Goal: Information Seeking & Learning: Learn about a topic

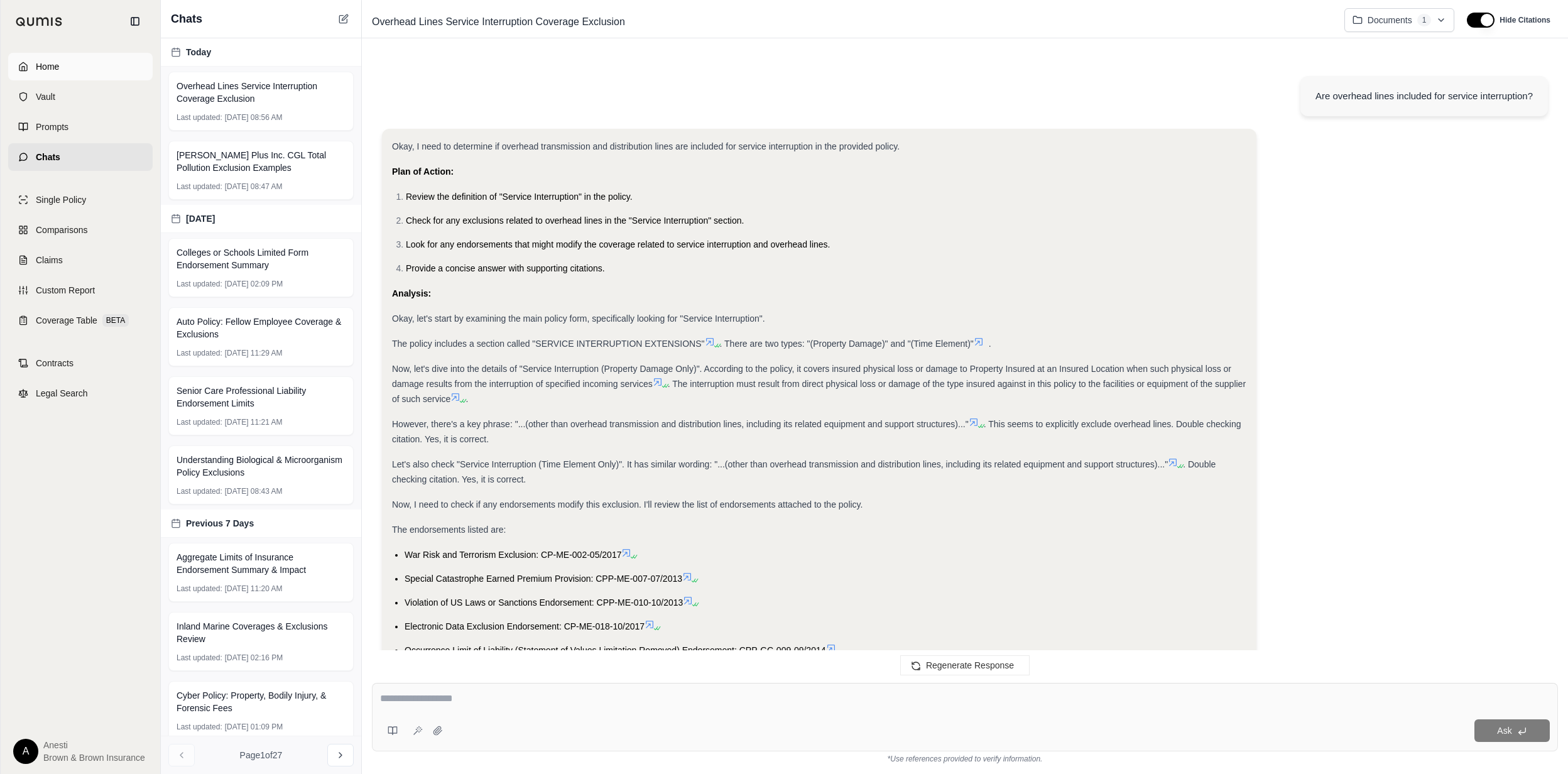
scroll to position [1664, 0]
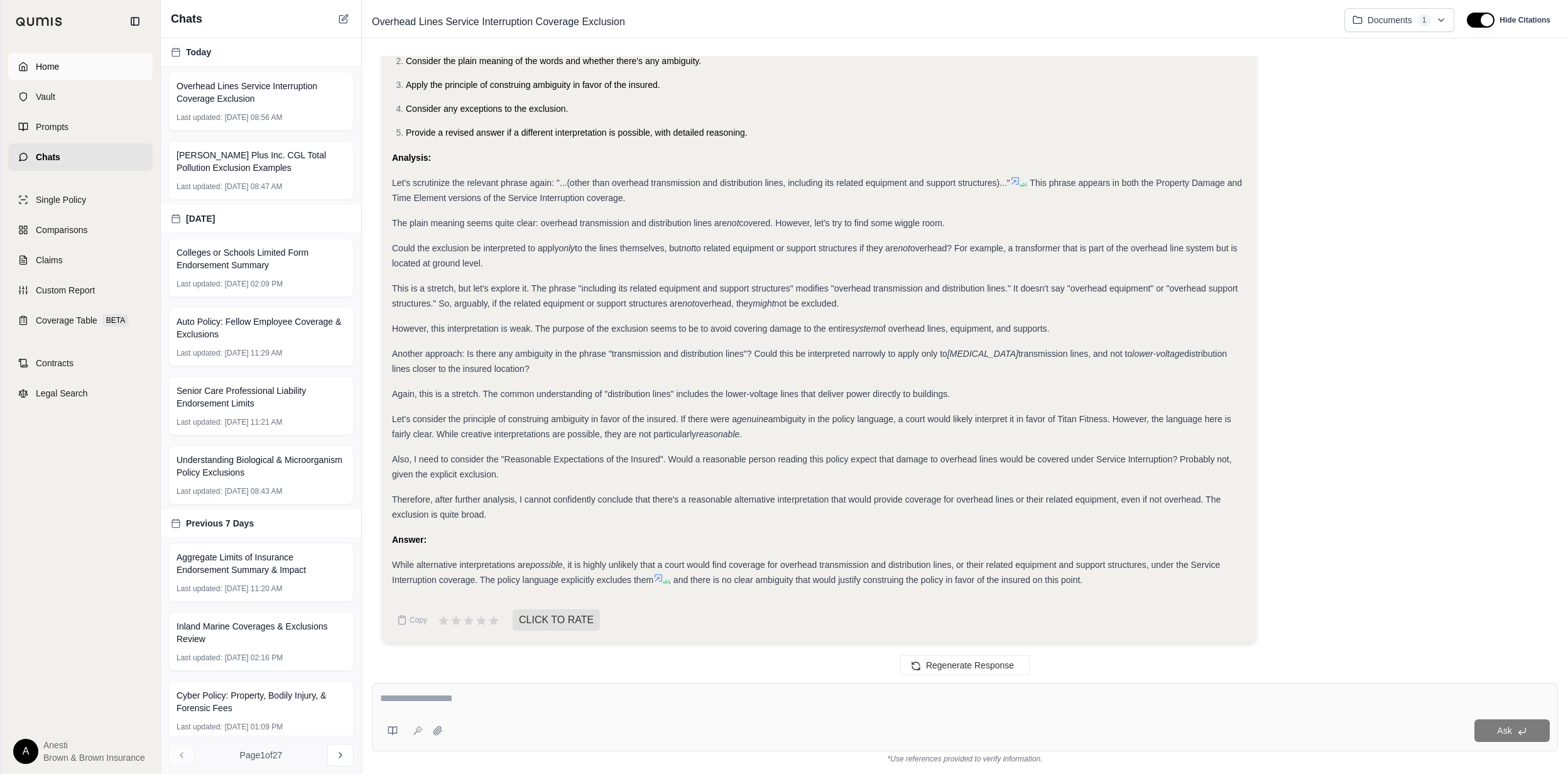
drag, startPoint x: 0, startPoint y: 0, endPoint x: 28, endPoint y: 68, distance: 73.5
click at [28, 68] on link "Home" at bounding box center [80, 66] width 144 height 28
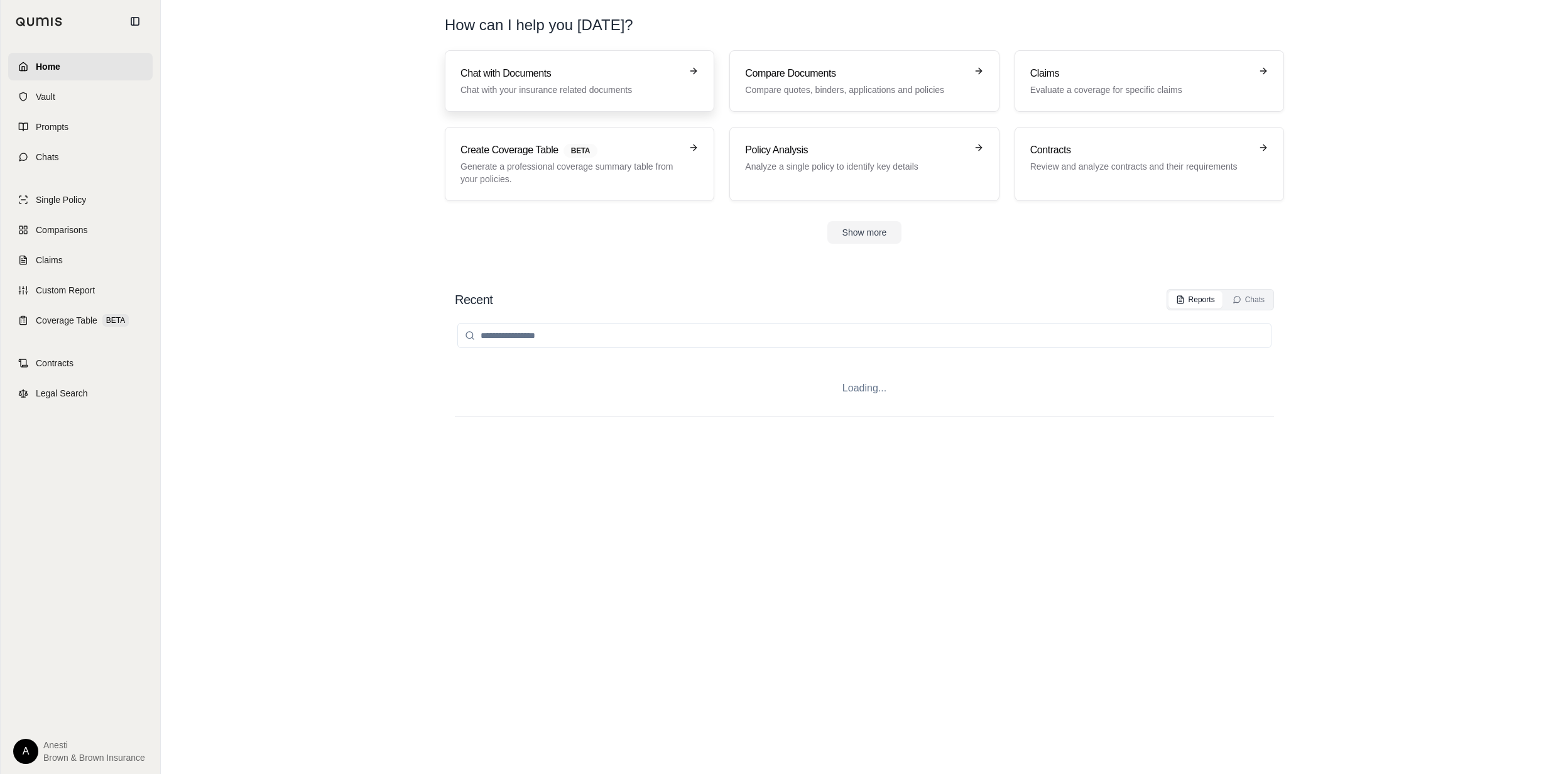
click at [583, 99] on link "Chat with Documents Chat with your insurance related documents" at bounding box center [579, 81] width 269 height 62
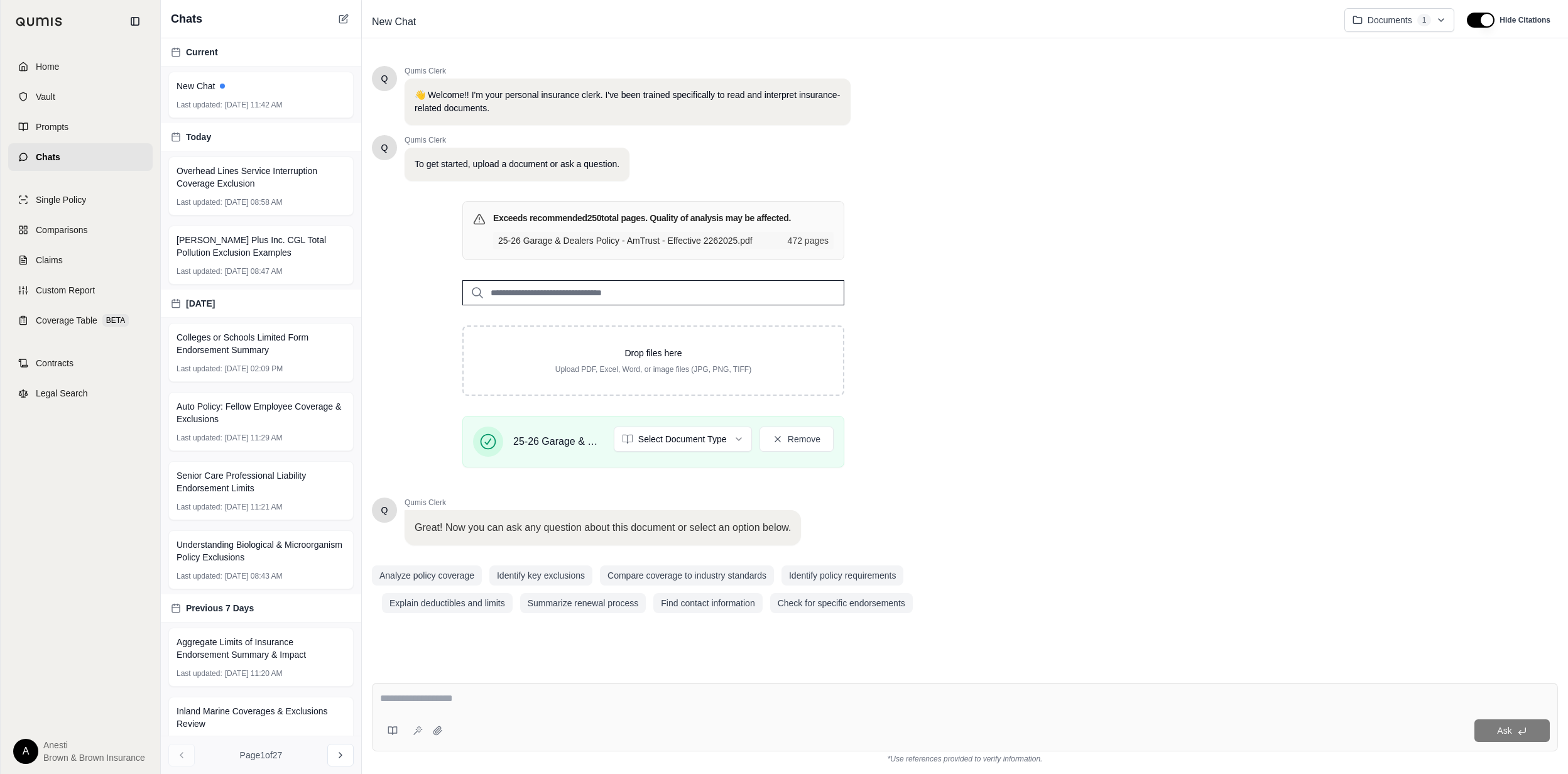
click at [503, 704] on textarea at bounding box center [964, 698] width 1169 height 15
click at [1156, 702] on textarea "**********" at bounding box center [964, 698] width 1169 height 15
type textarea "**********"
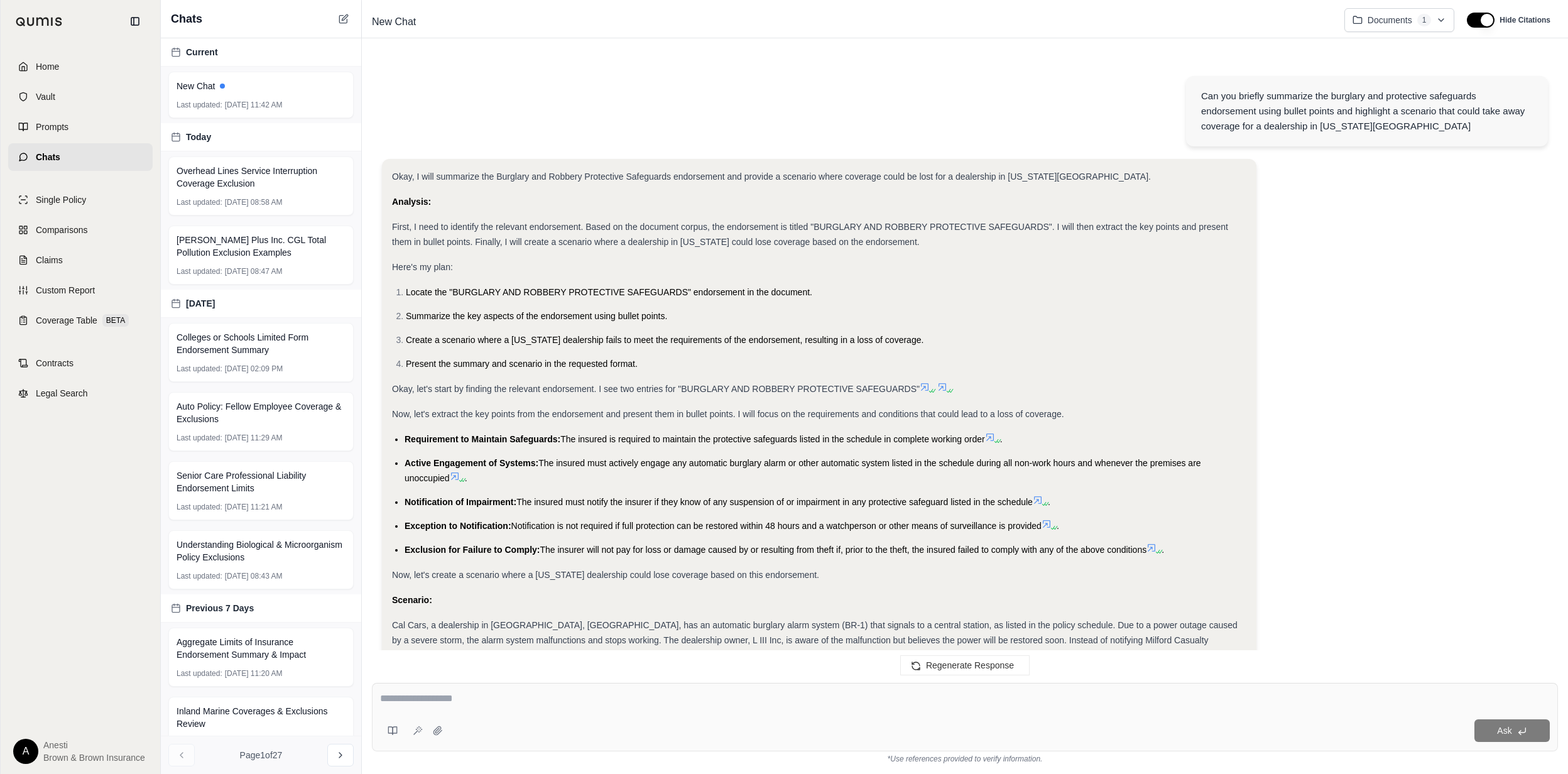
scroll to position [327, 0]
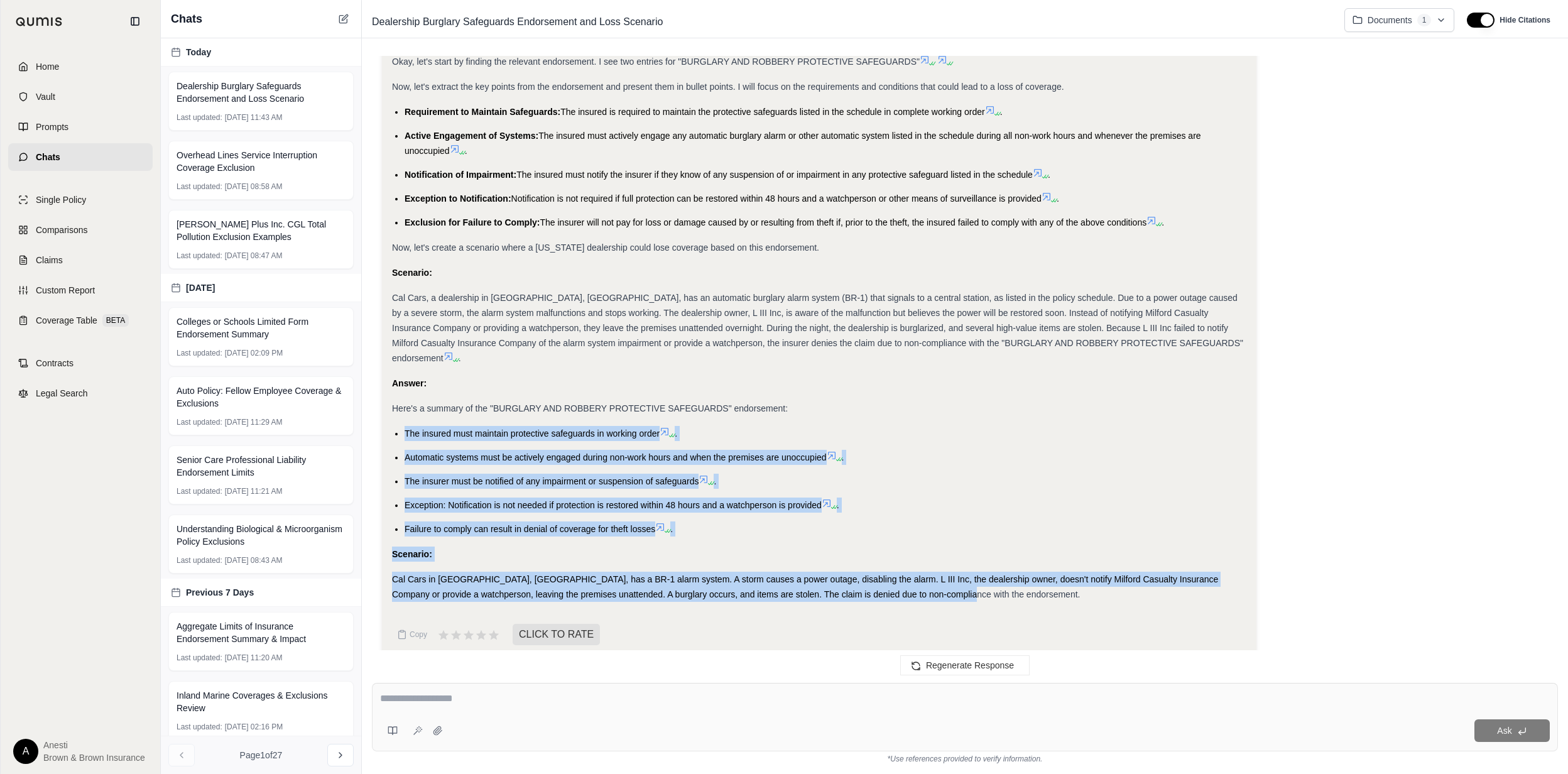
drag, startPoint x: 401, startPoint y: 420, endPoint x: 967, endPoint y: 581, distance: 588.5
click at [967, 581] on div "Okay, I will summarize the Burglary and Robbery Protective Safeguards endorseme…" at bounding box center [819, 221] width 855 height 760
copy div "The insured must maintain protective safeguards in working order . Automatic sy…"
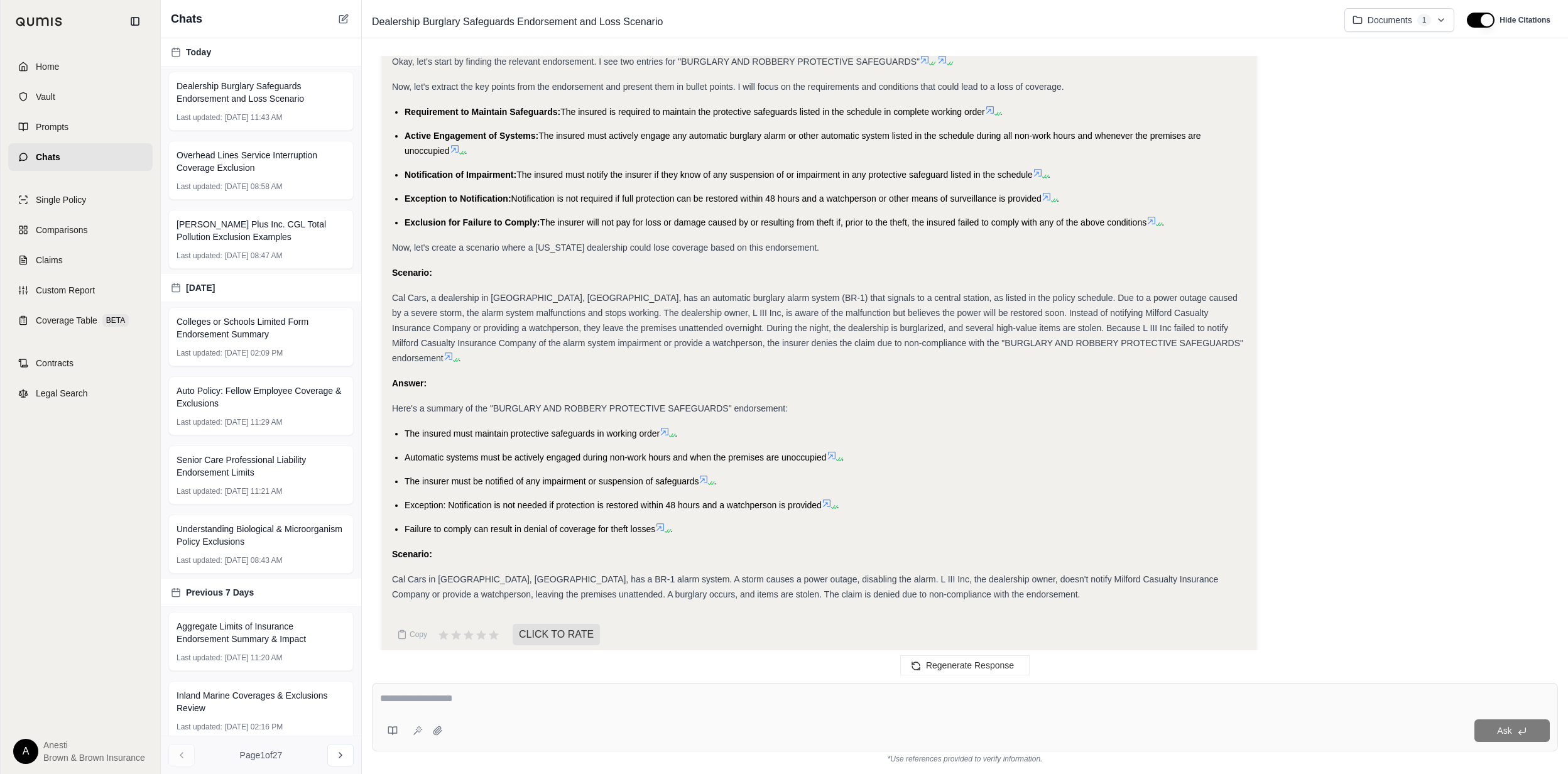
click at [454, 709] on div "Ask" at bounding box center [964, 716] width 1186 height 69
type textarea "**********"
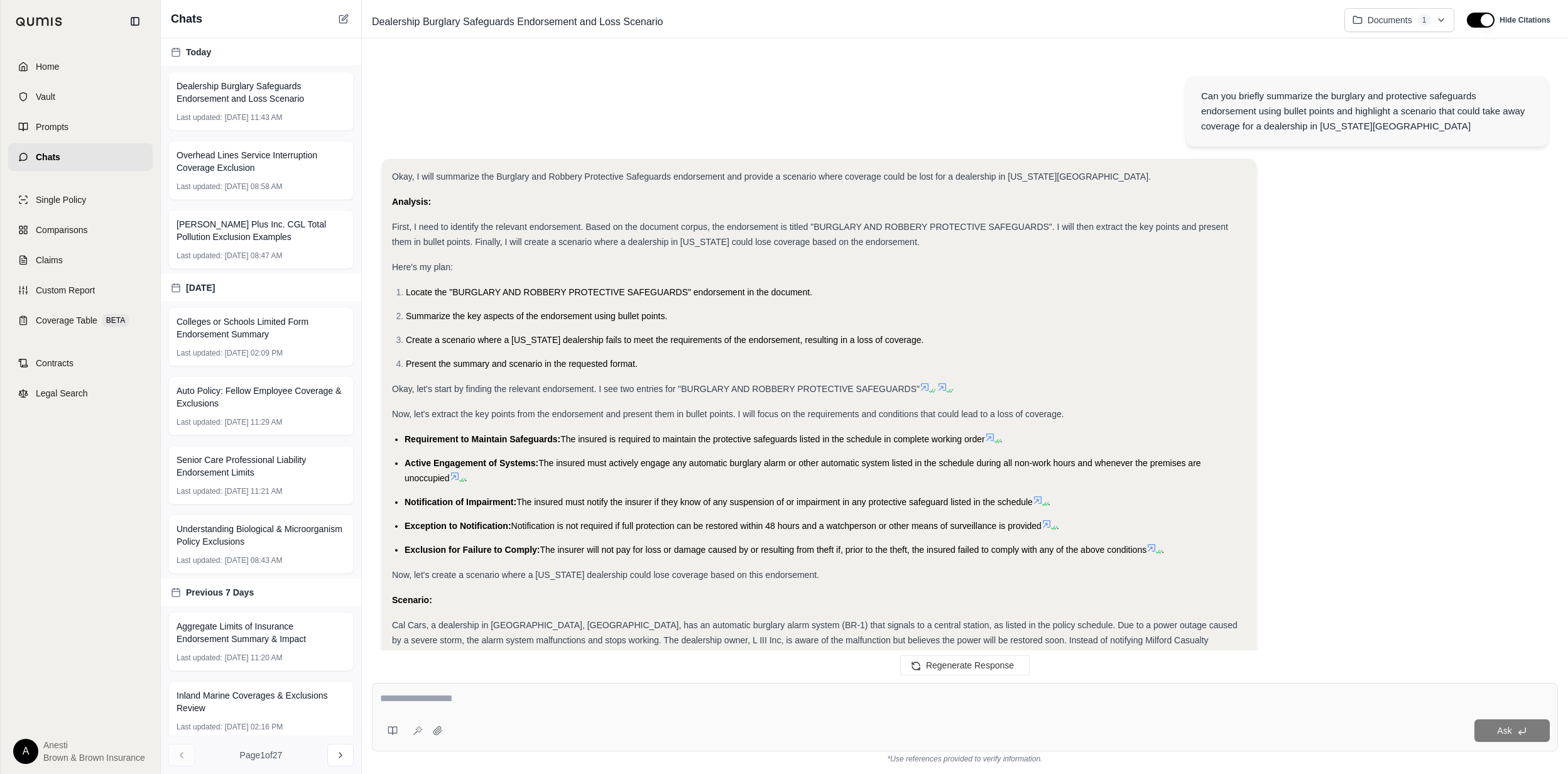
scroll to position [1249, 0]
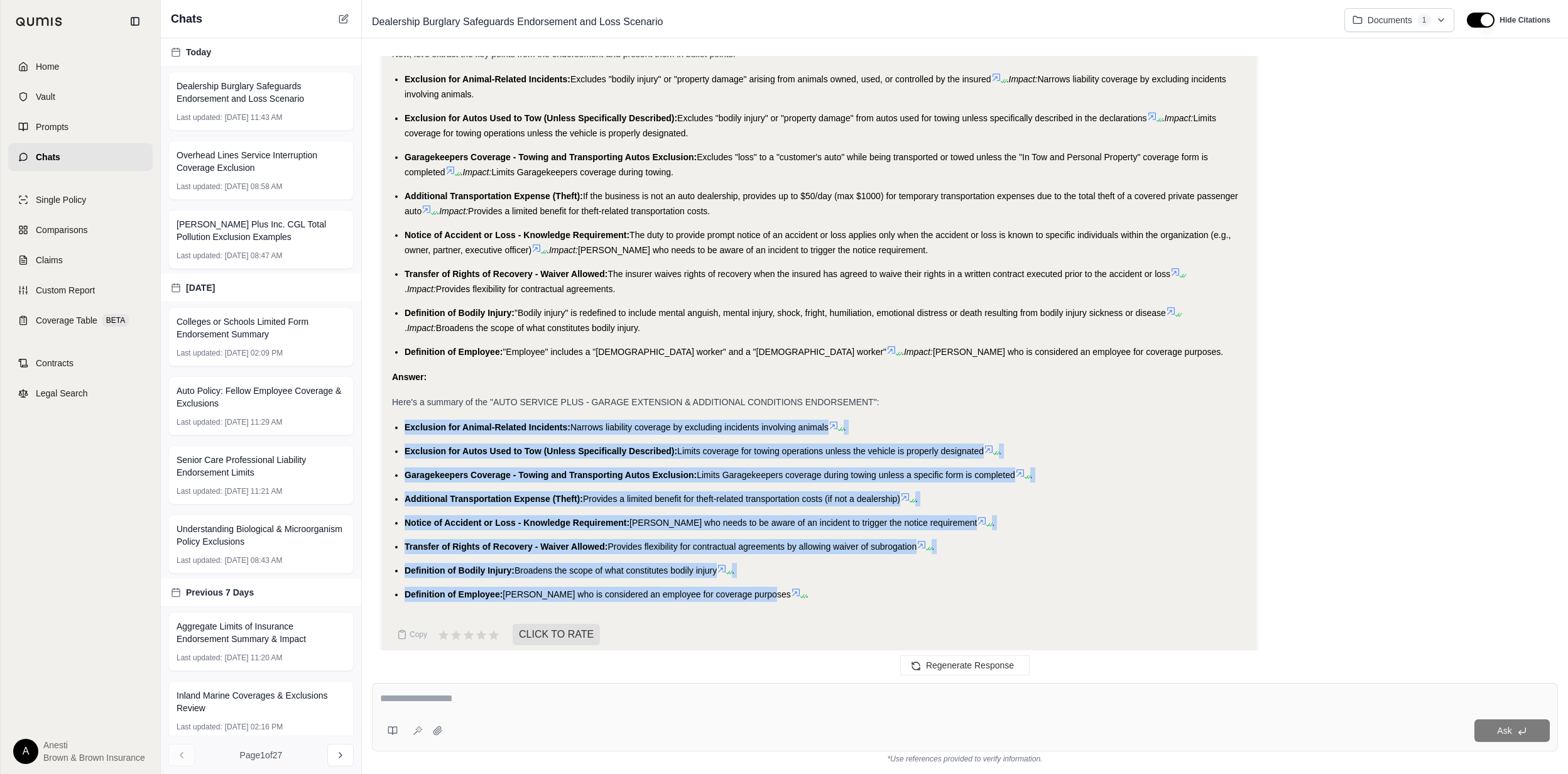
drag, startPoint x: 405, startPoint y: 405, endPoint x: 753, endPoint y: 593, distance: 395.5
click at [753, 593] on div "Okay, I will summarize the Auto Service Plus - Garage Extension & Additional Co…" at bounding box center [819, 222] width 855 height 779
copy ul "Exclusion for Animal-Related Incidents: Narrows liability coverage by excluding…"
click at [569, 697] on textarea at bounding box center [965, 698] width 1169 height 15
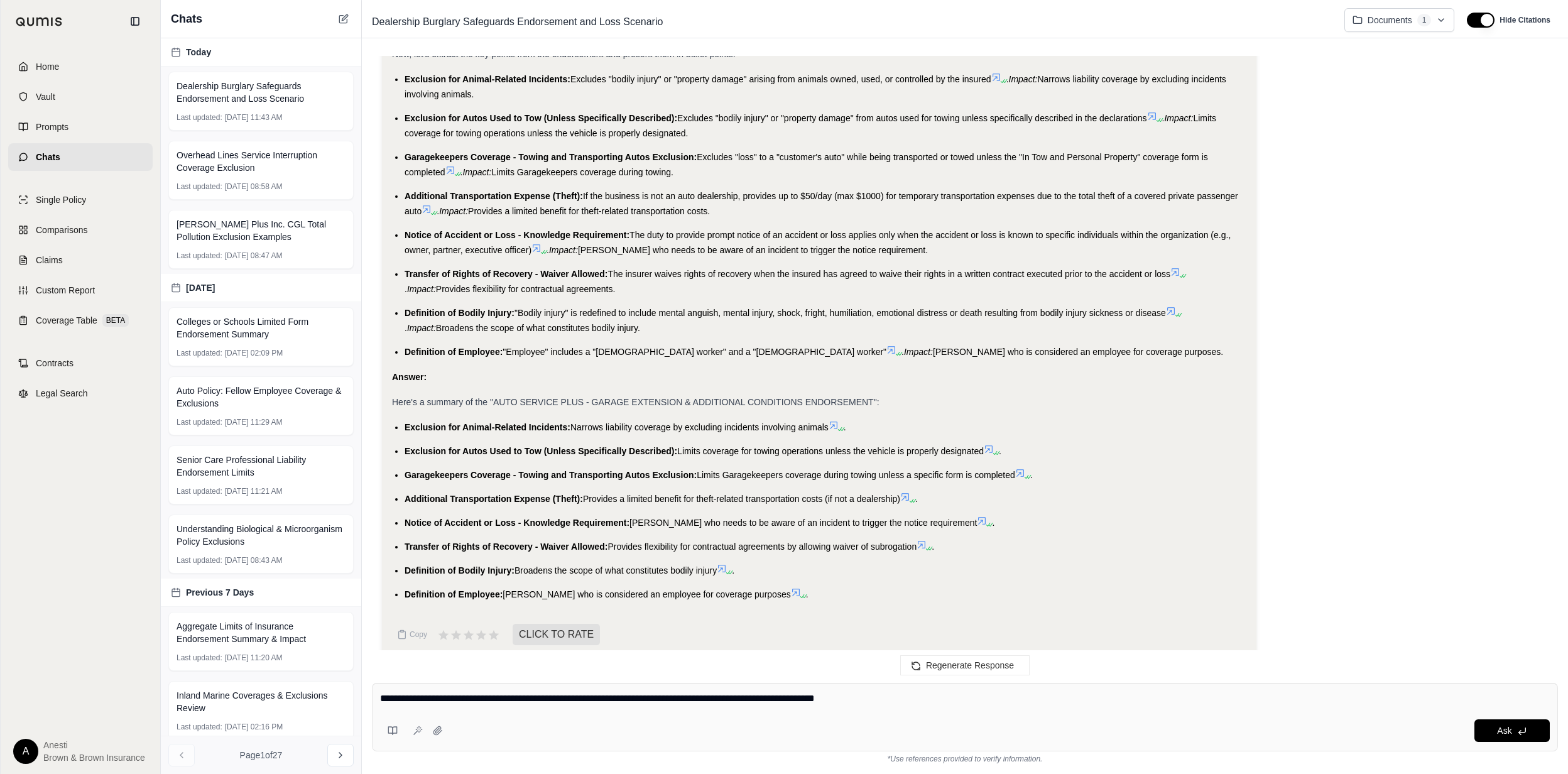
type textarea "**********"
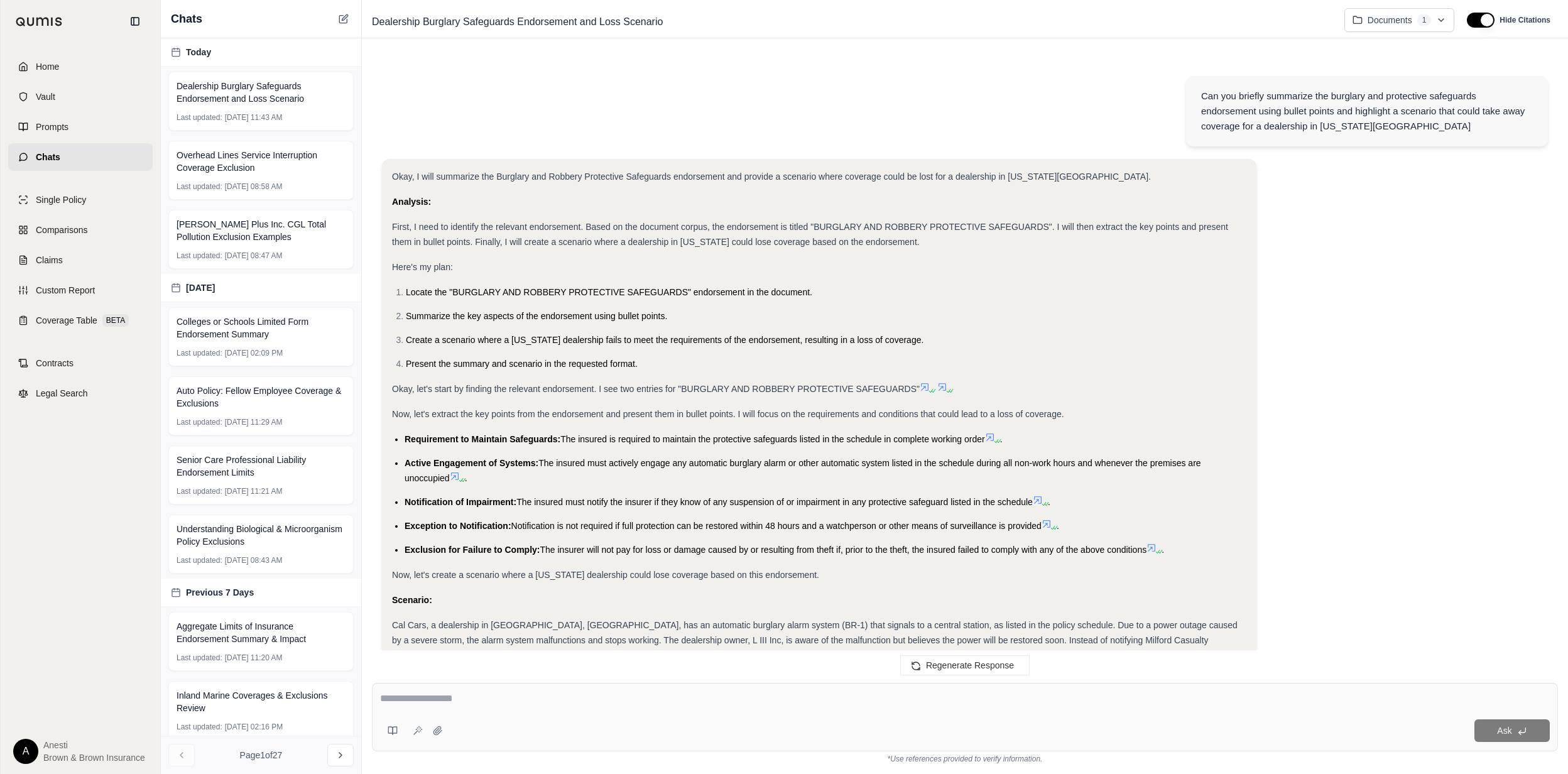
scroll to position [2096, 0]
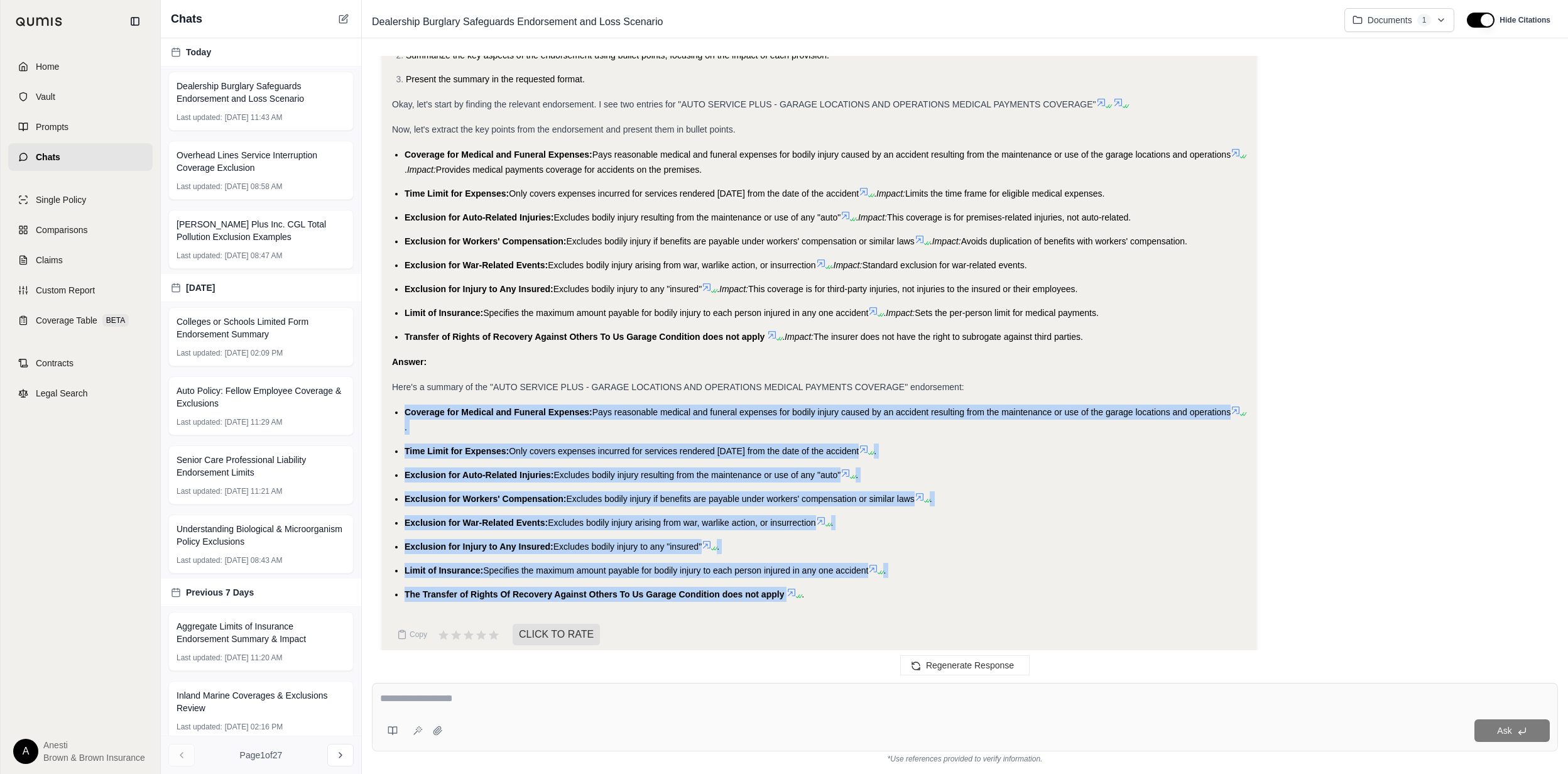
drag, startPoint x: 399, startPoint y: 392, endPoint x: 785, endPoint y: 593, distance: 435.2
click at [785, 593] on div "Okay, I will summarize the Auto Service Plus - Garage Locations and Operations …" at bounding box center [819, 260] width 855 height 703
copy ul "Coverage for Medical and Funeral Expenses: Pays reasonable medical and funeral …"
click at [483, 712] on div "Ask" at bounding box center [964, 716] width 1186 height 69
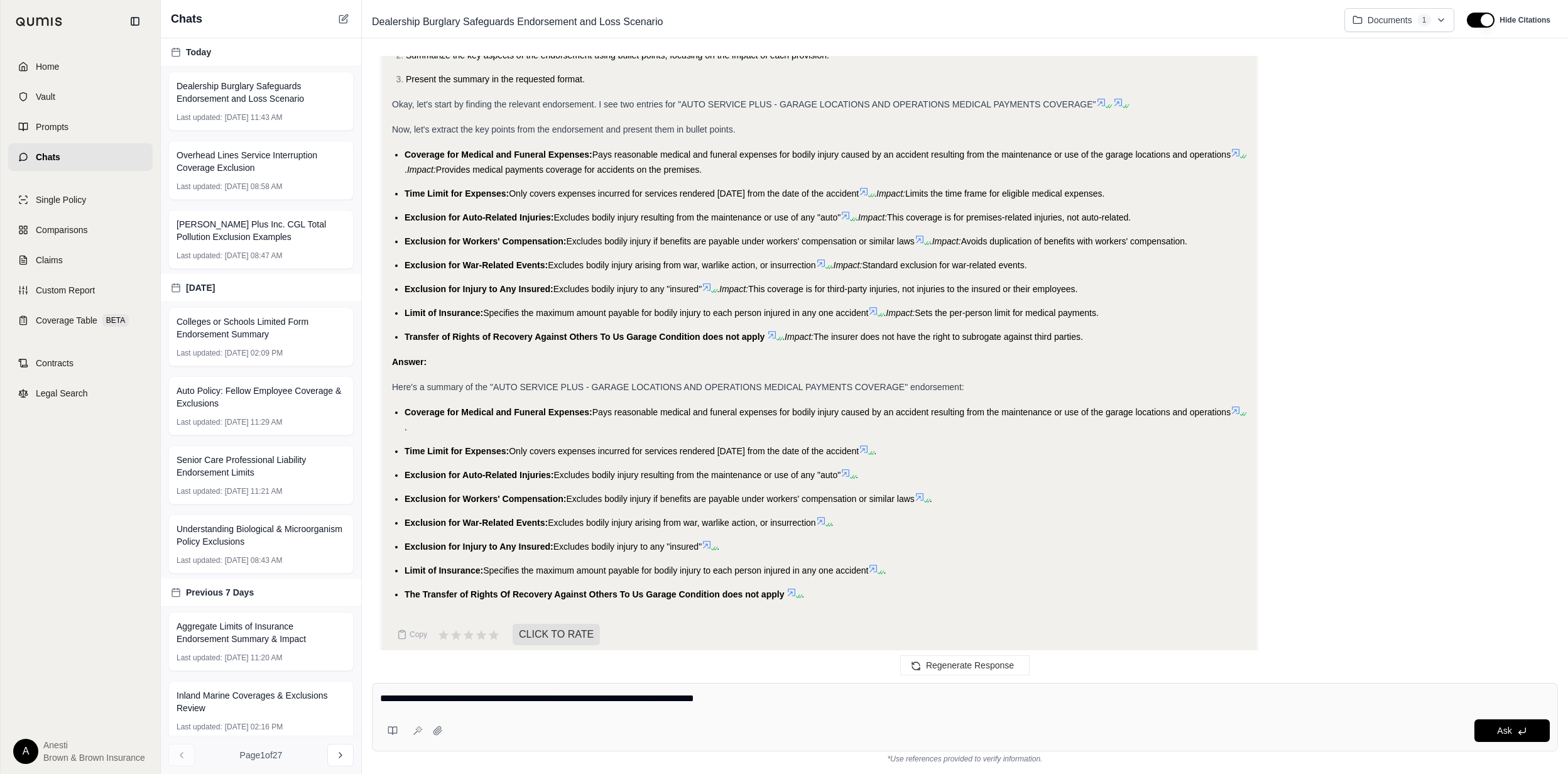
type textarea "**********"
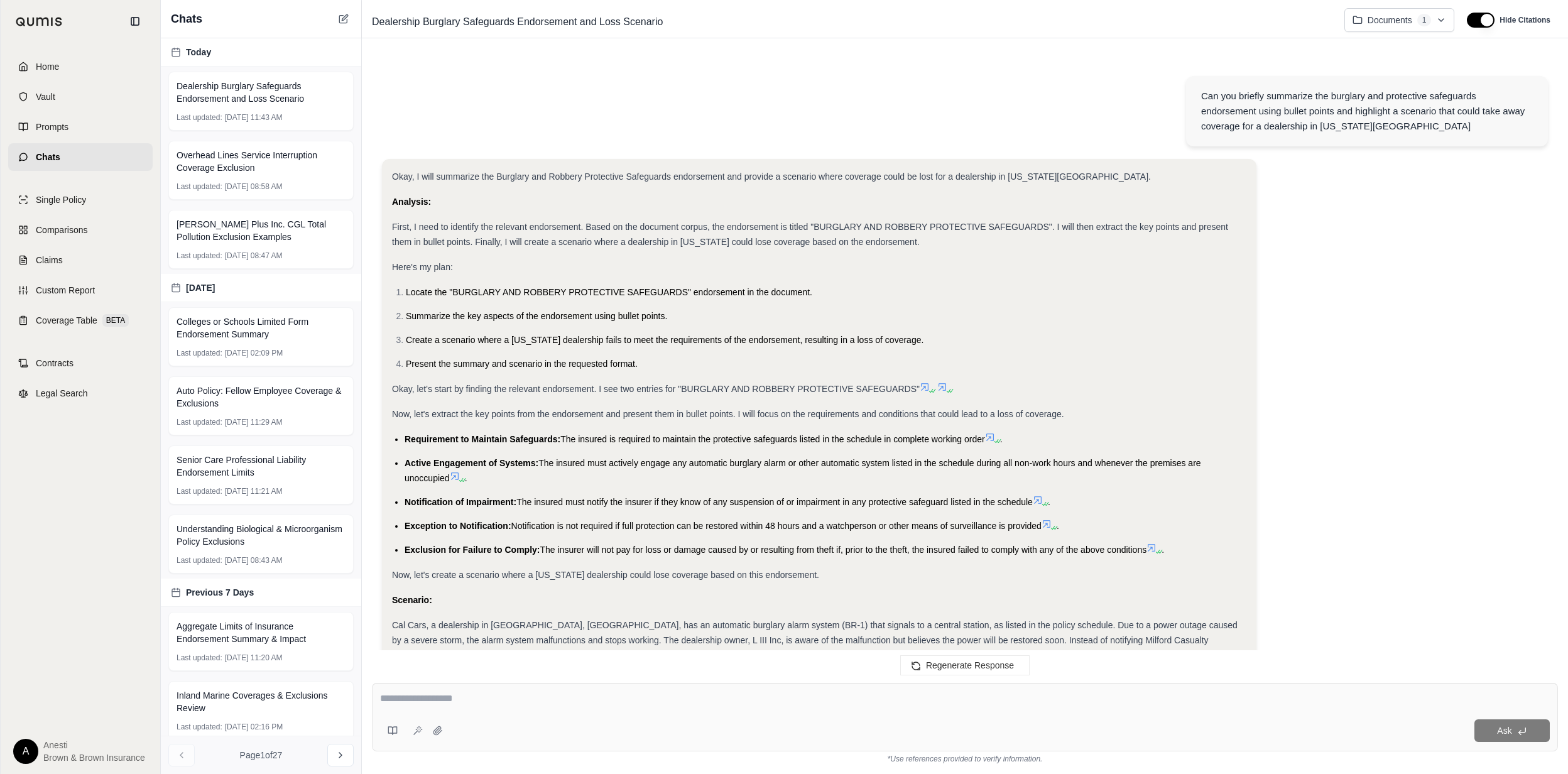
scroll to position [2955, 0]
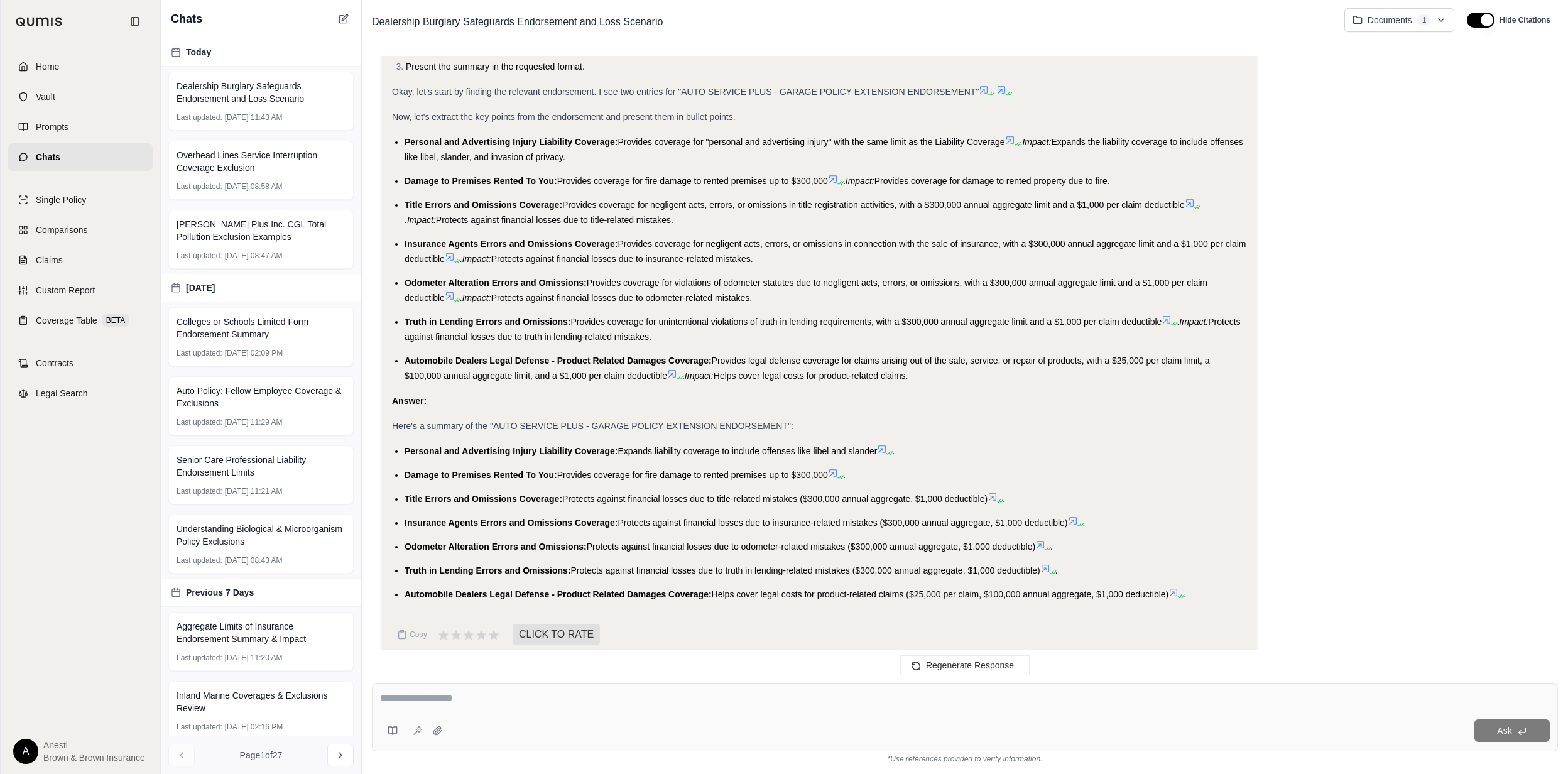
drag, startPoint x: 401, startPoint y: 431, endPoint x: 1171, endPoint y: 590, distance: 786.2
click at [1171, 590] on div "Okay, I will summarize the Auto Service Plus - Garage Policy Extension Endorsem…" at bounding box center [819, 253] width 855 height 716
copy ul "Personal and Advertising Injury Liability Coverage: Expands liability coverage …"
drag, startPoint x: 478, startPoint y: 720, endPoint x: 471, endPoint y: 701, distance: 20.2
click at [478, 720] on div "Ask" at bounding box center [999, 730] width 1102 height 23
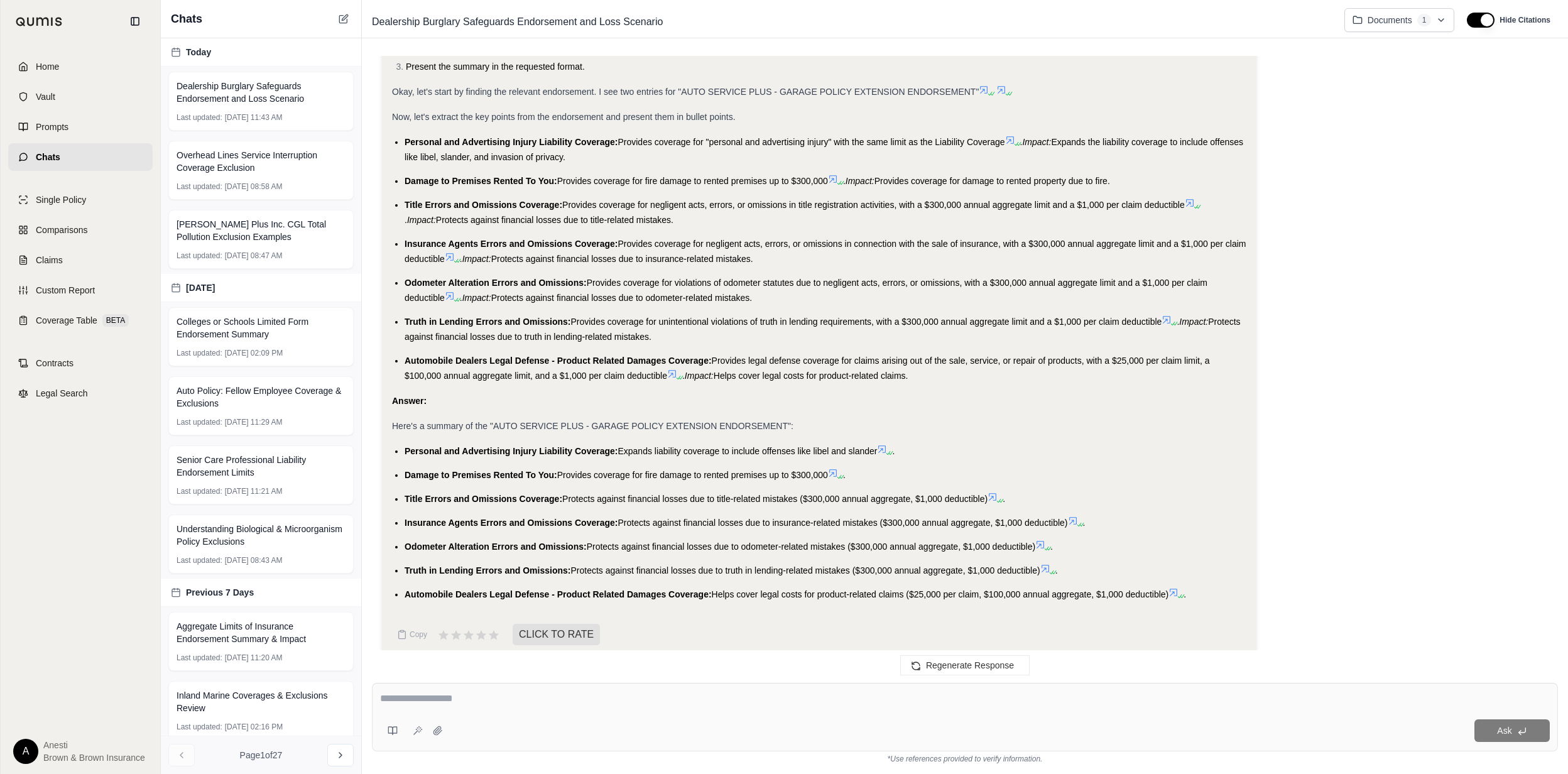
click at [471, 701] on textarea at bounding box center [964, 698] width 1169 height 15
type textarea "**********"
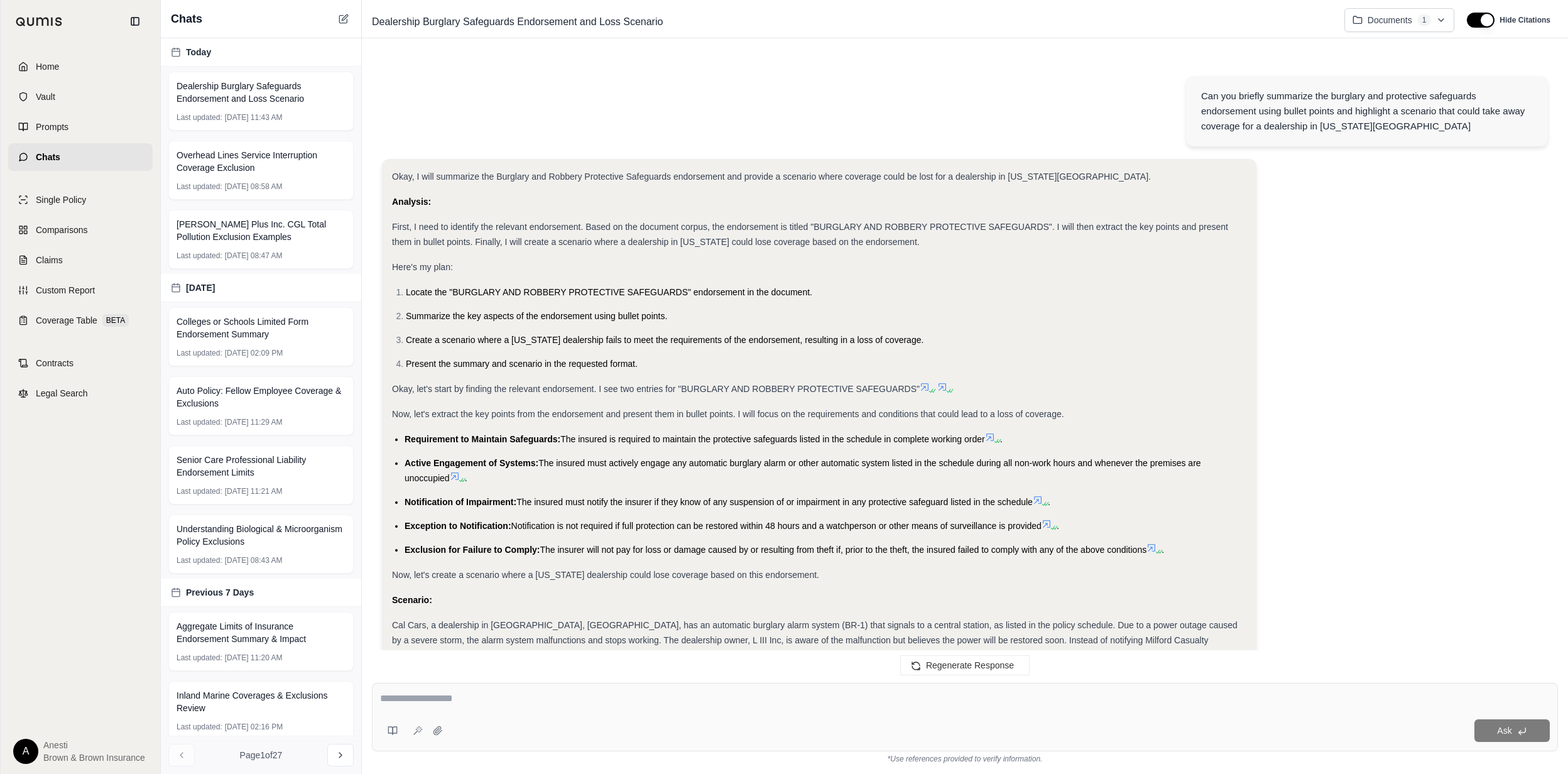
scroll to position [3532, 0]
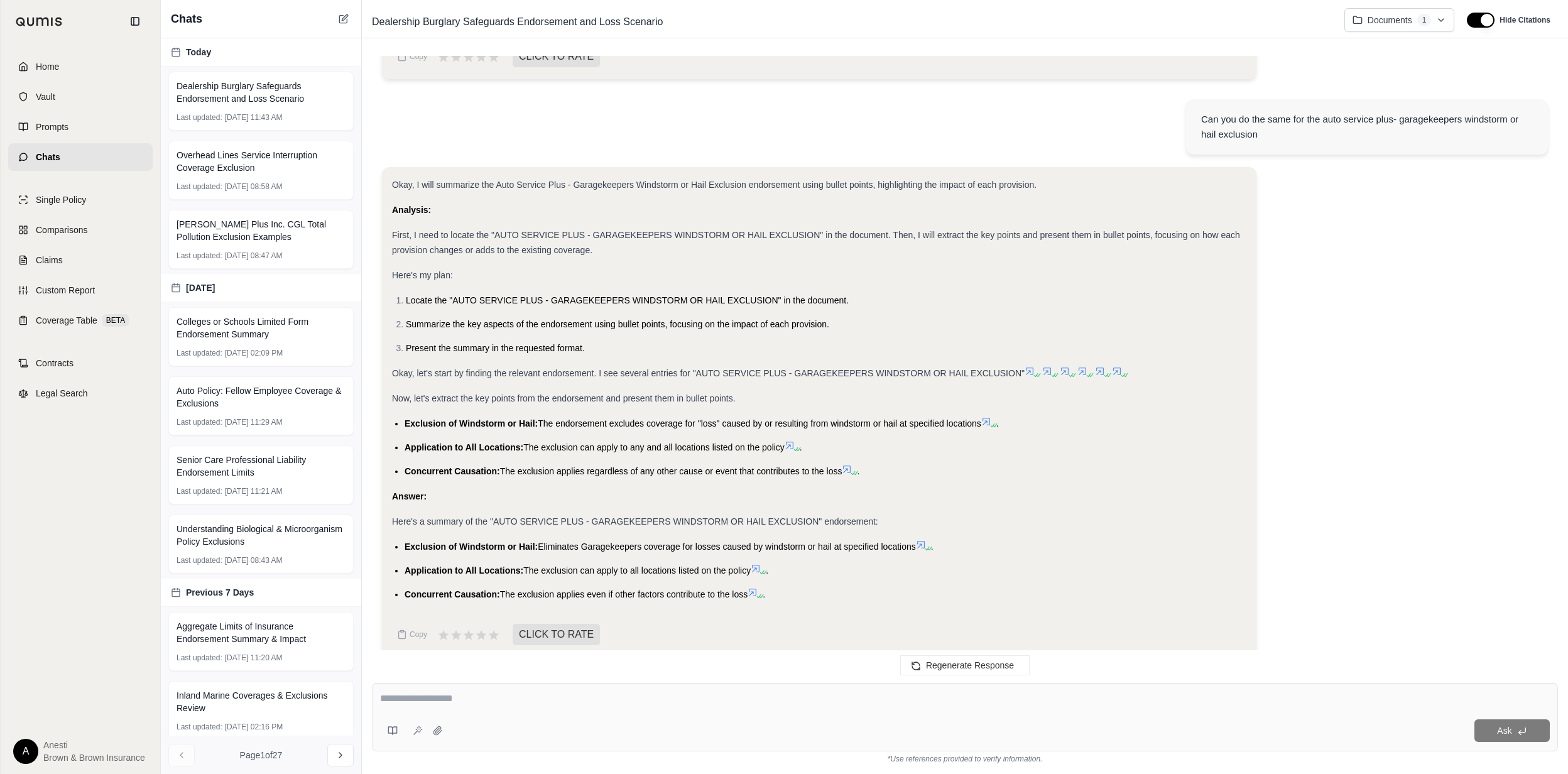
drag, startPoint x: 401, startPoint y: 524, endPoint x: 751, endPoint y: 584, distance: 355.1
click at [751, 584] on ul "Exclusion of Windstorm or Hail: Eliminates Garagekeepers coverage for losses ca…" at bounding box center [819, 570] width 855 height 63
copy ul "Exclusion of Windstorm or Hail: Eliminates Garagekeepers coverage for losses ca…"
click at [441, 700] on textarea at bounding box center [964, 698] width 1169 height 15
type textarea "**********"
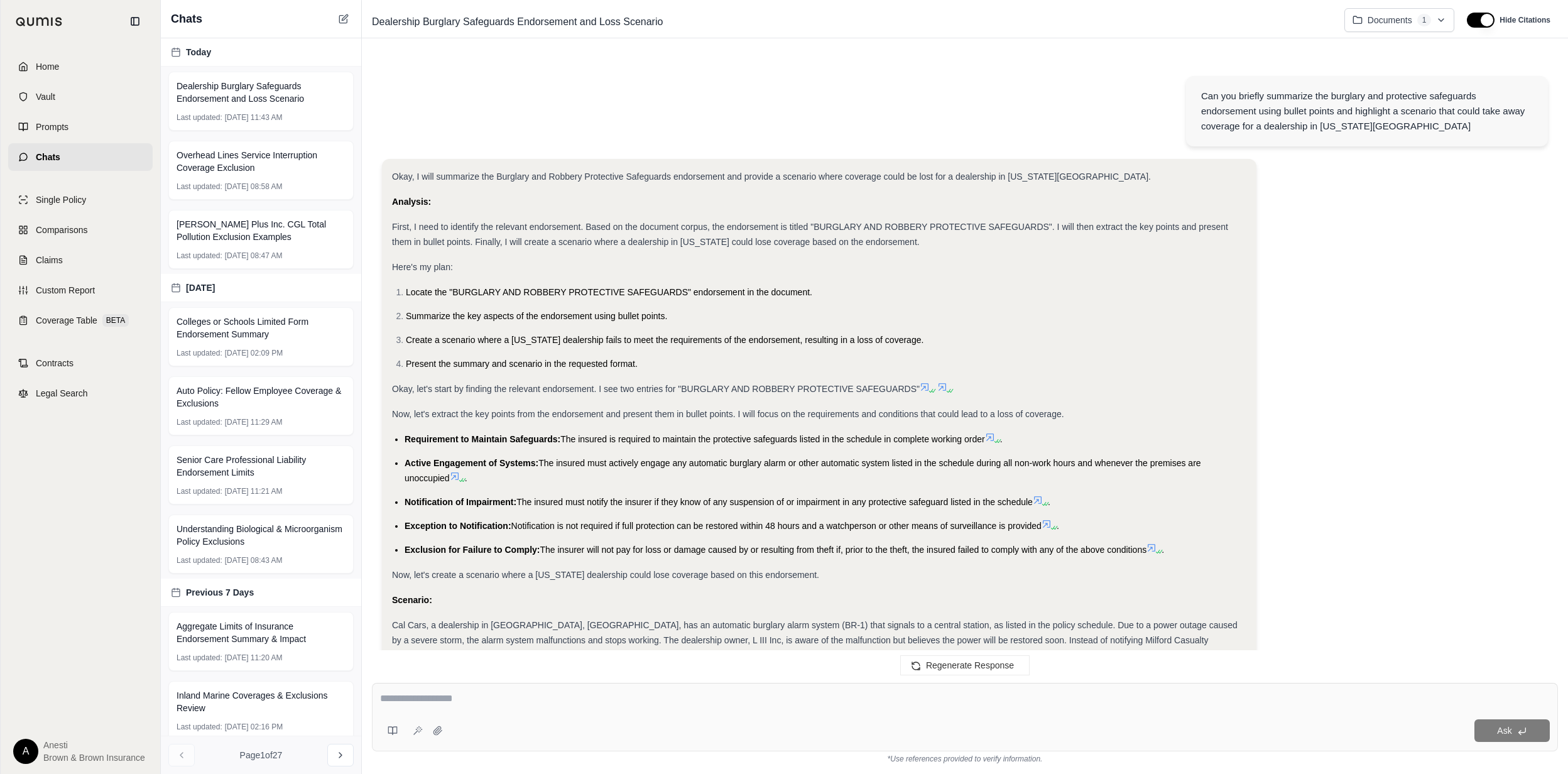
scroll to position [4111, 0]
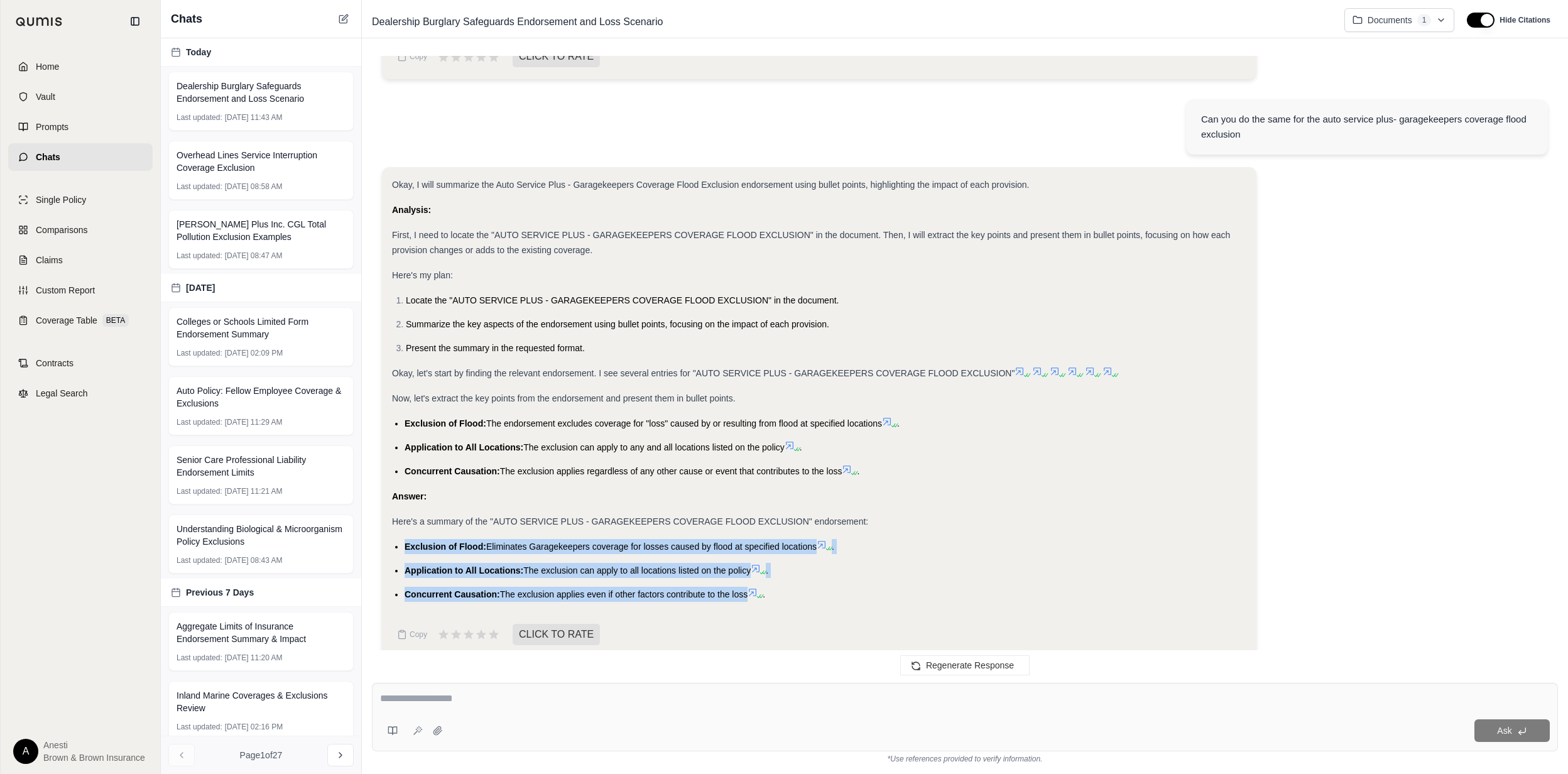
drag, startPoint x: 399, startPoint y: 528, endPoint x: 753, endPoint y: 577, distance: 357.4
click at [753, 577] on ul "Exclusion of Flood: Eliminates Garagekeepers coverage for losses caused by floo…" at bounding box center [819, 570] width 855 height 63
copy ul "Exclusion of Flood: Eliminates Garagekeepers coverage for losses caused by floo…"
click at [586, 702] on textarea at bounding box center [965, 698] width 1169 height 15
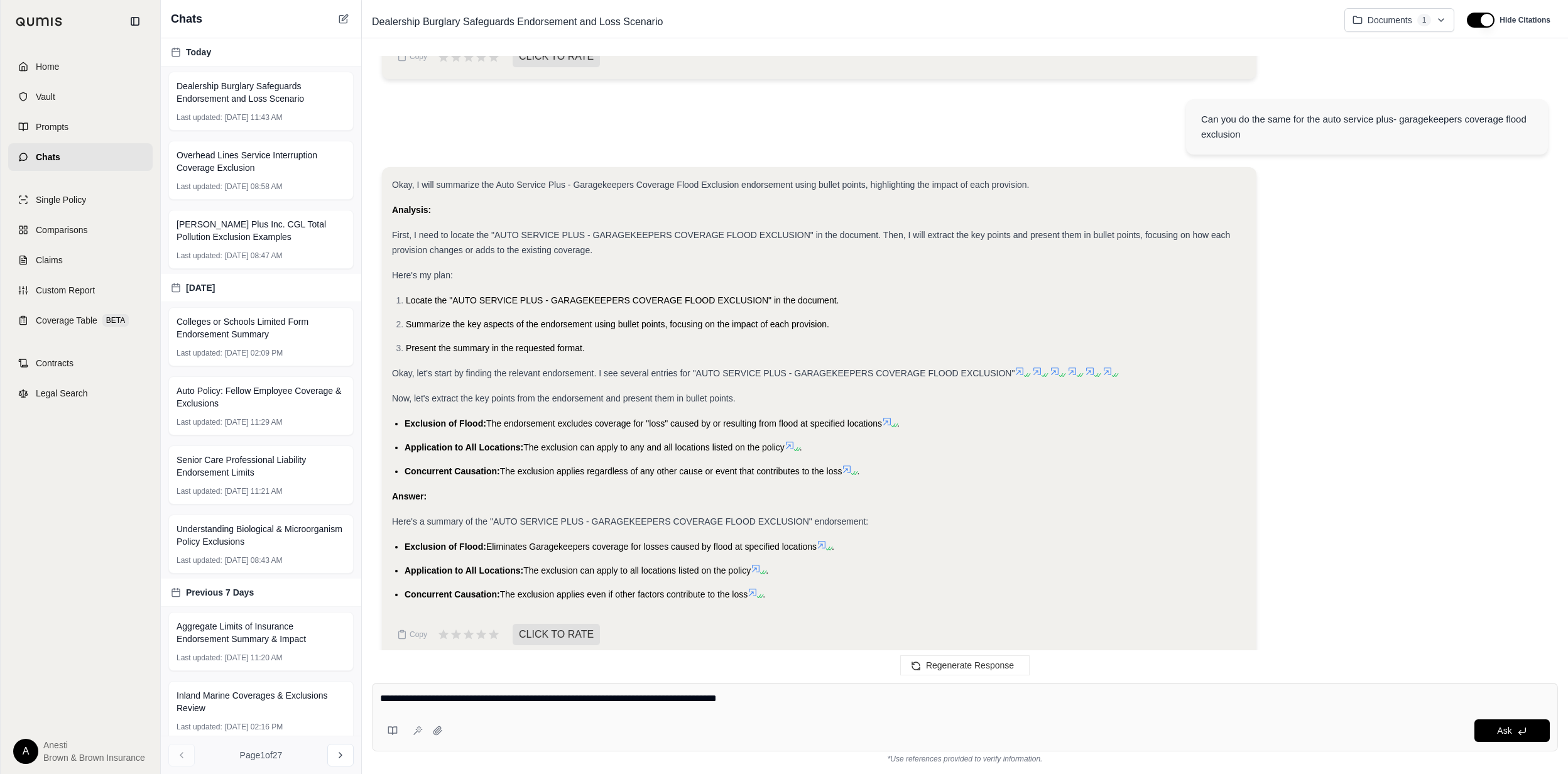
type textarea "**********"
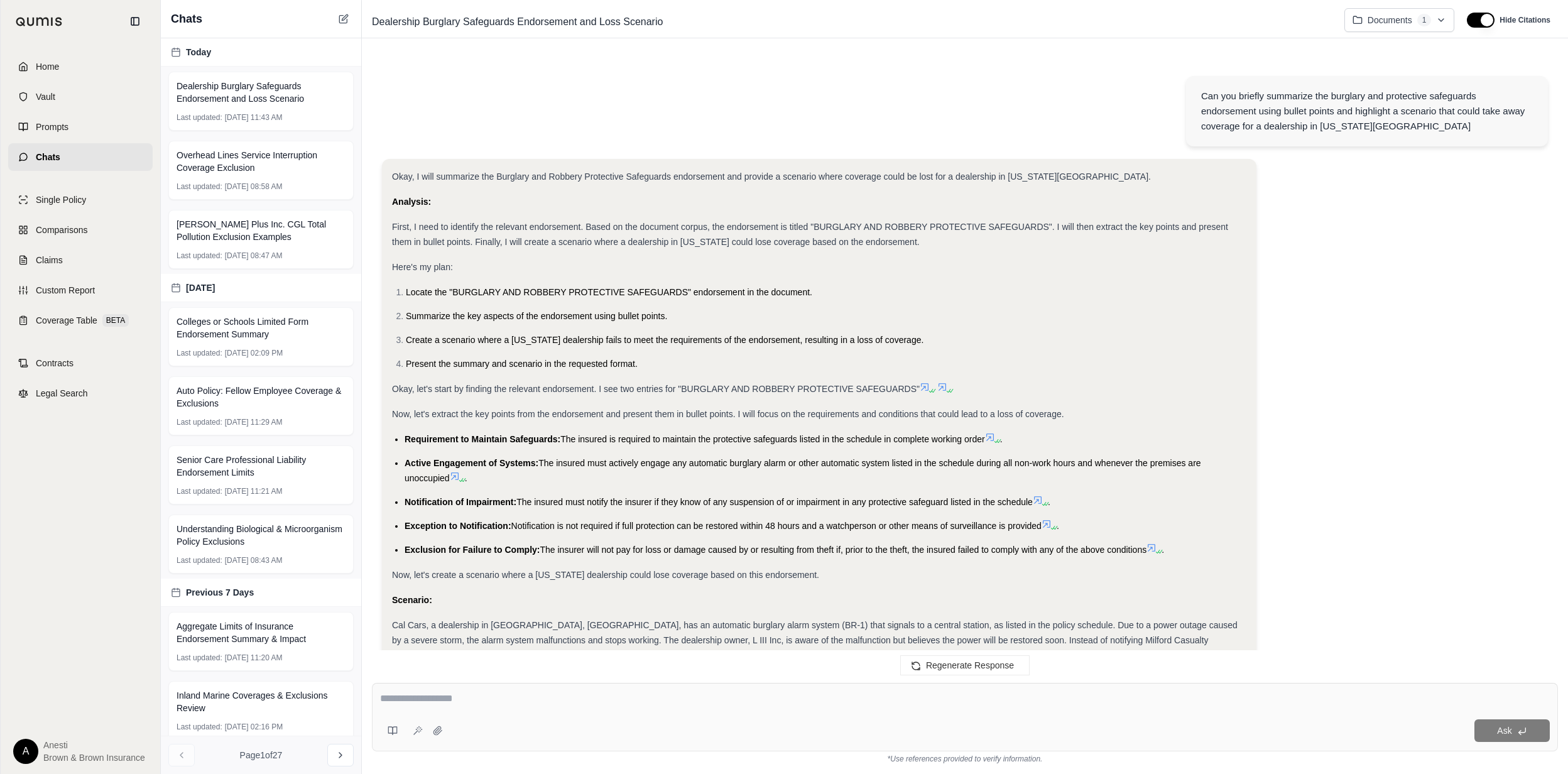
scroll to position [4640, 0]
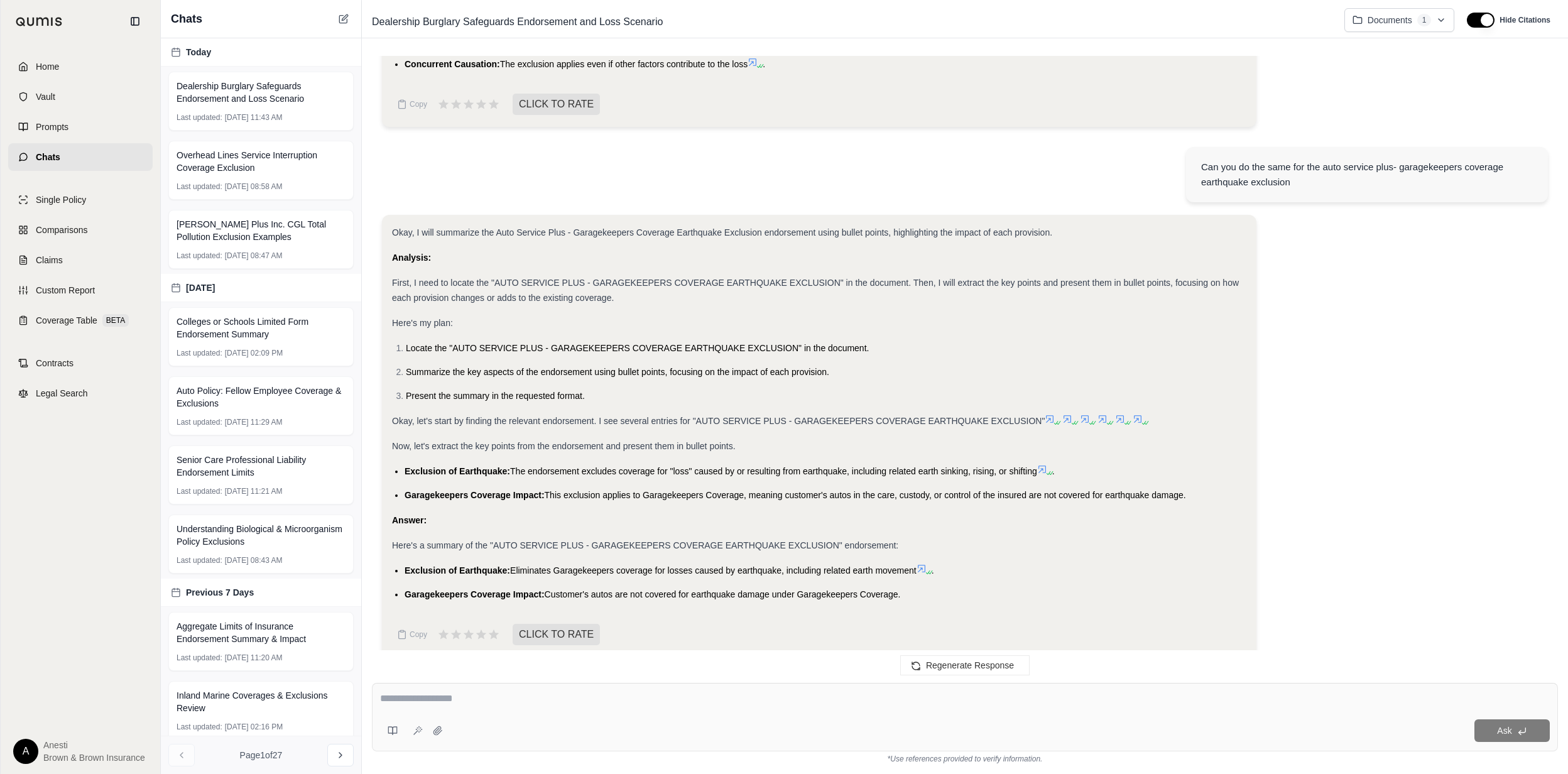
drag, startPoint x: 401, startPoint y: 552, endPoint x: 904, endPoint y: 579, distance: 503.7
click at [904, 579] on ul "Exclusion of Earthquake: Eliminates Garagekeepers coverage for losses caused by…" at bounding box center [819, 581] width 855 height 39
copy ul "Exclusion of Earthquake: Eliminates Garagekeepers coverage for losses caused by…"
click at [658, 688] on div "Ask" at bounding box center [964, 716] width 1186 height 69
type textarea "**********"
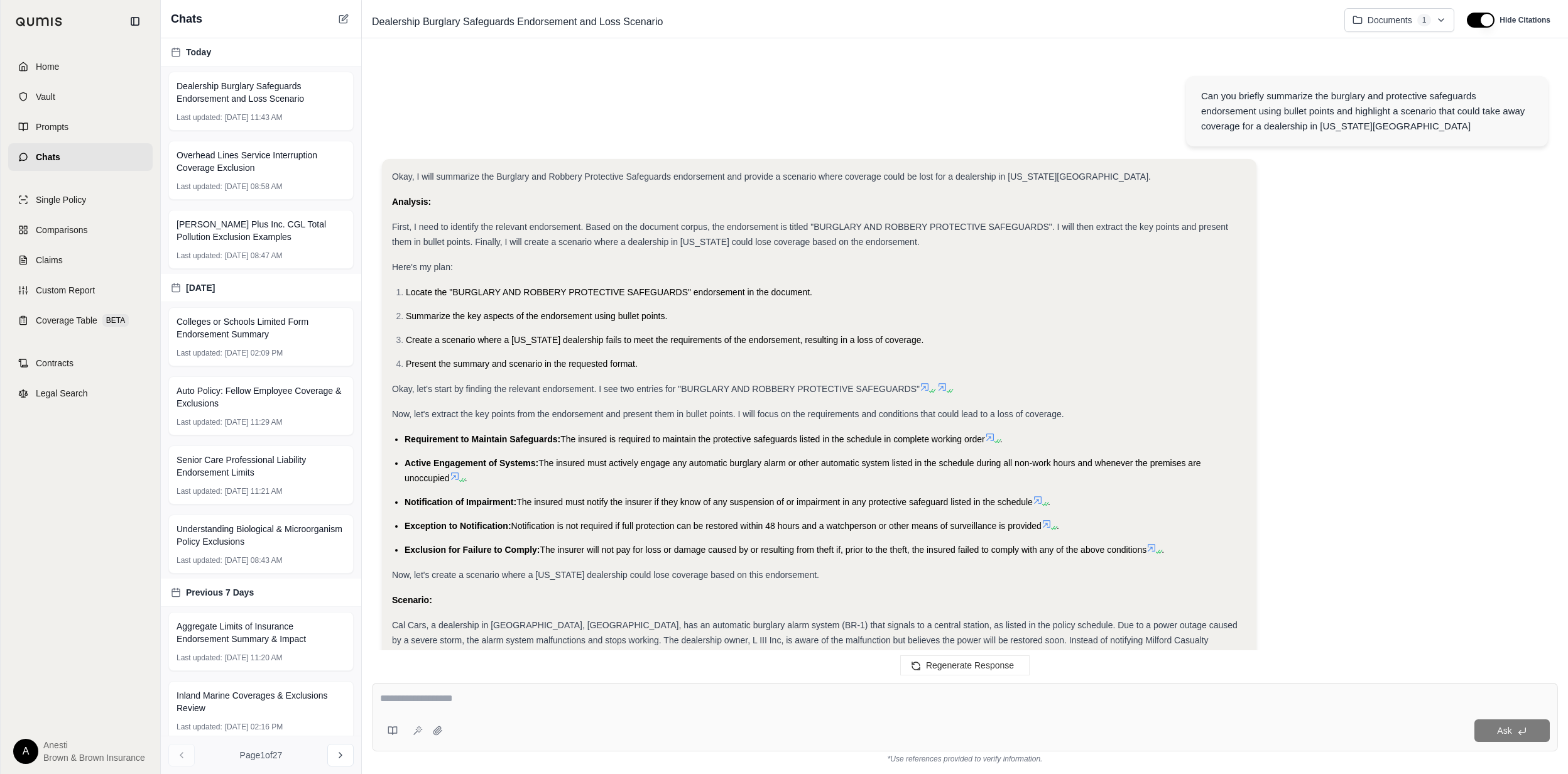
scroll to position [5185, 0]
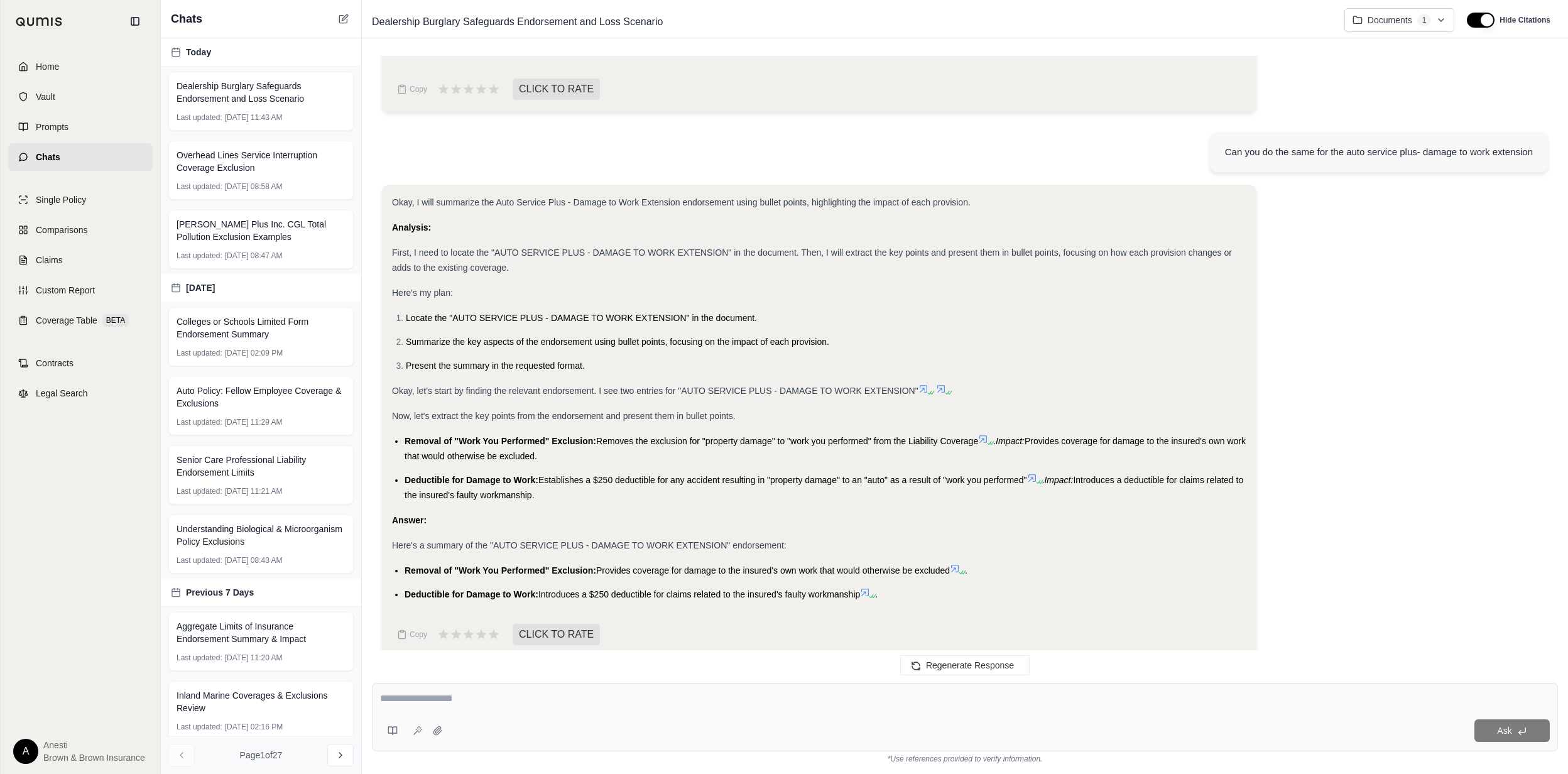
drag, startPoint x: 401, startPoint y: 551, endPoint x: 862, endPoint y: 576, distance: 461.7
click at [862, 576] on ul "Removal of "Work You Performed" Exclusion: Provides coverage for damage to the …" at bounding box center [819, 581] width 855 height 39
copy ul "Removal of "Work You Performed" Exclusion: Provides coverage for damage to the …"
click at [93, 57] on link "Home" at bounding box center [80, 66] width 144 height 28
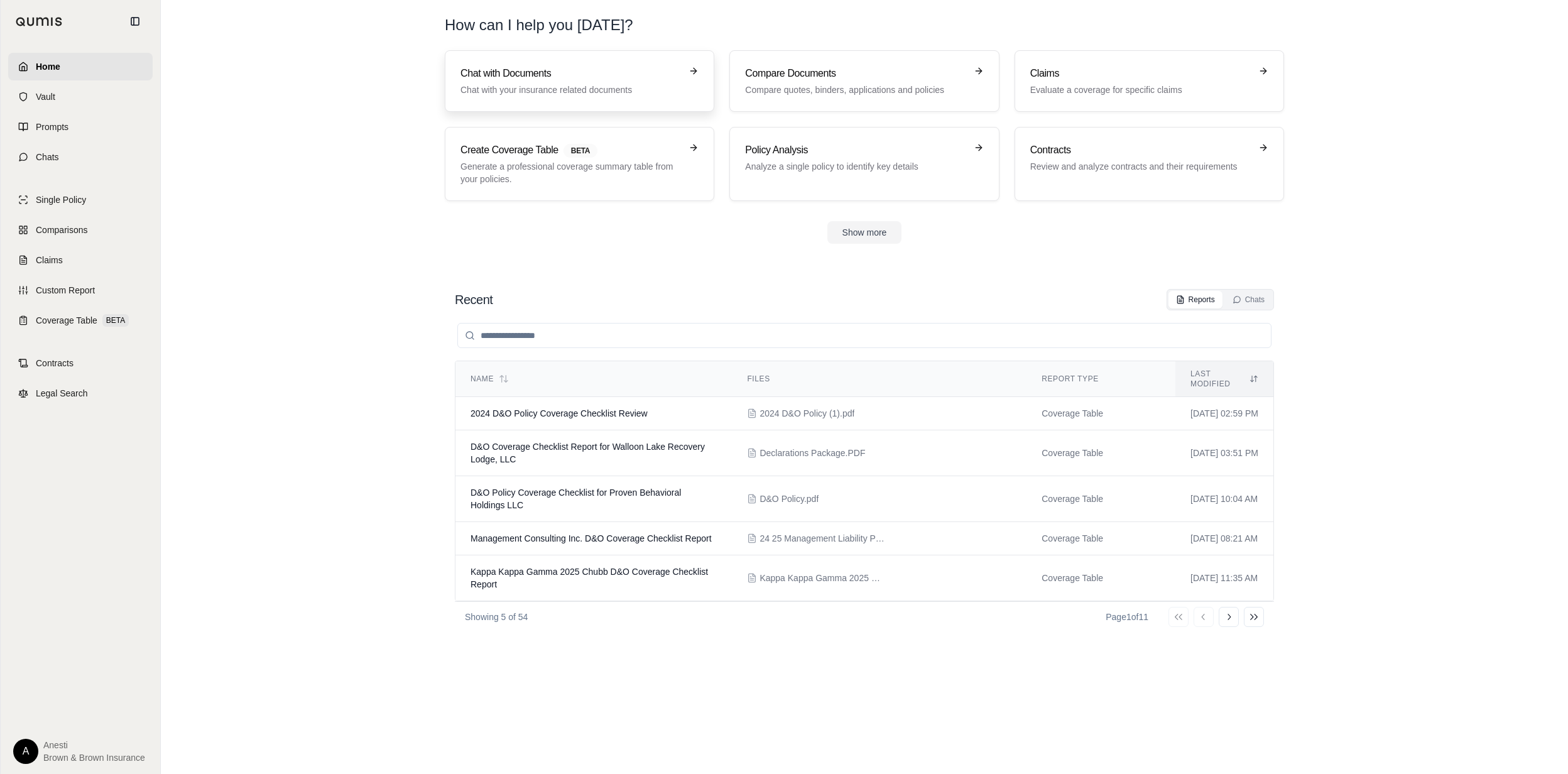
click at [539, 91] on p "Chat with your insurance related documents" at bounding box center [570, 90] width 220 height 13
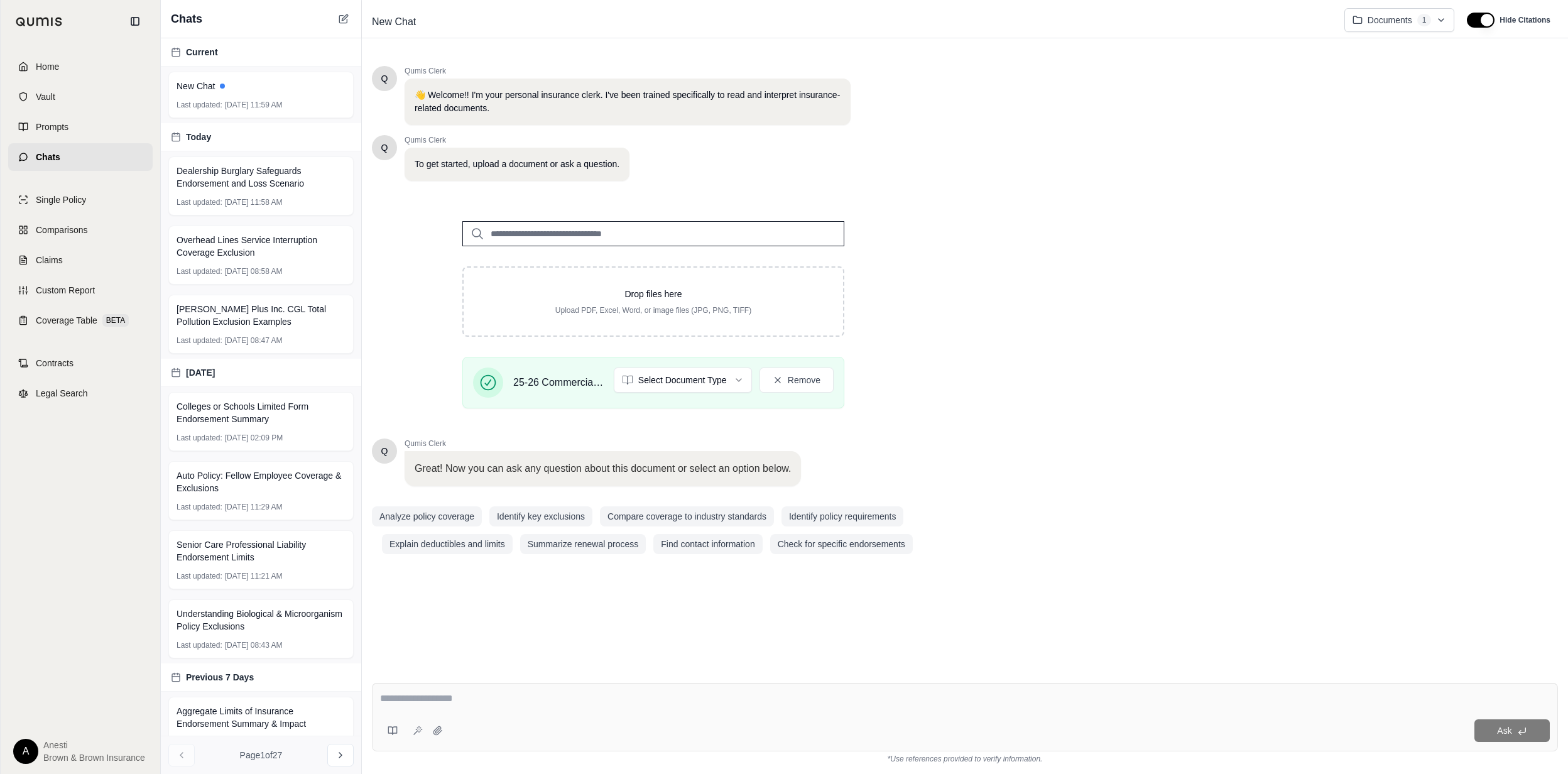
click at [395, 702] on textarea at bounding box center [965, 698] width 1169 height 15
type textarea "**********"
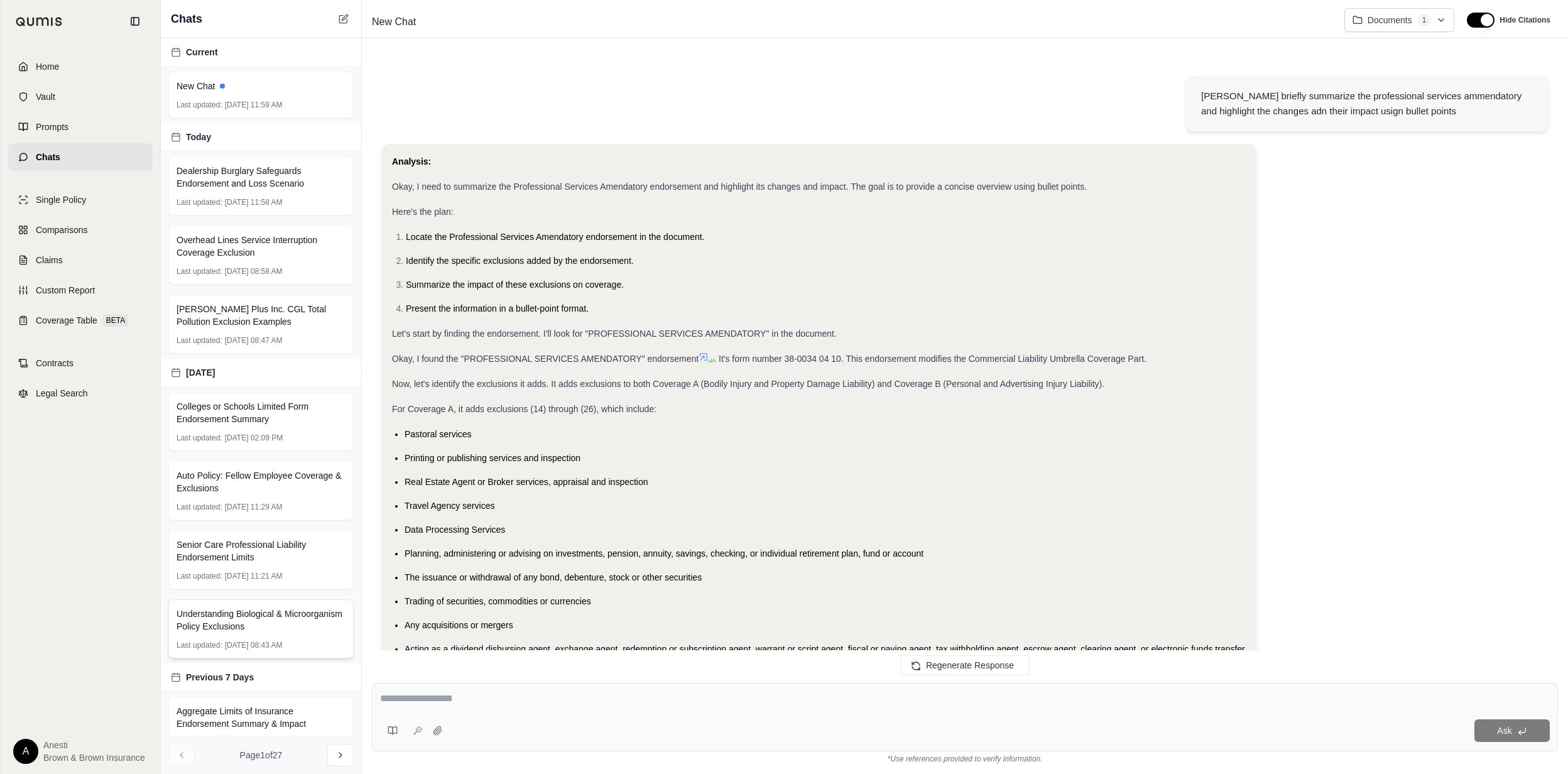
scroll to position [729, 0]
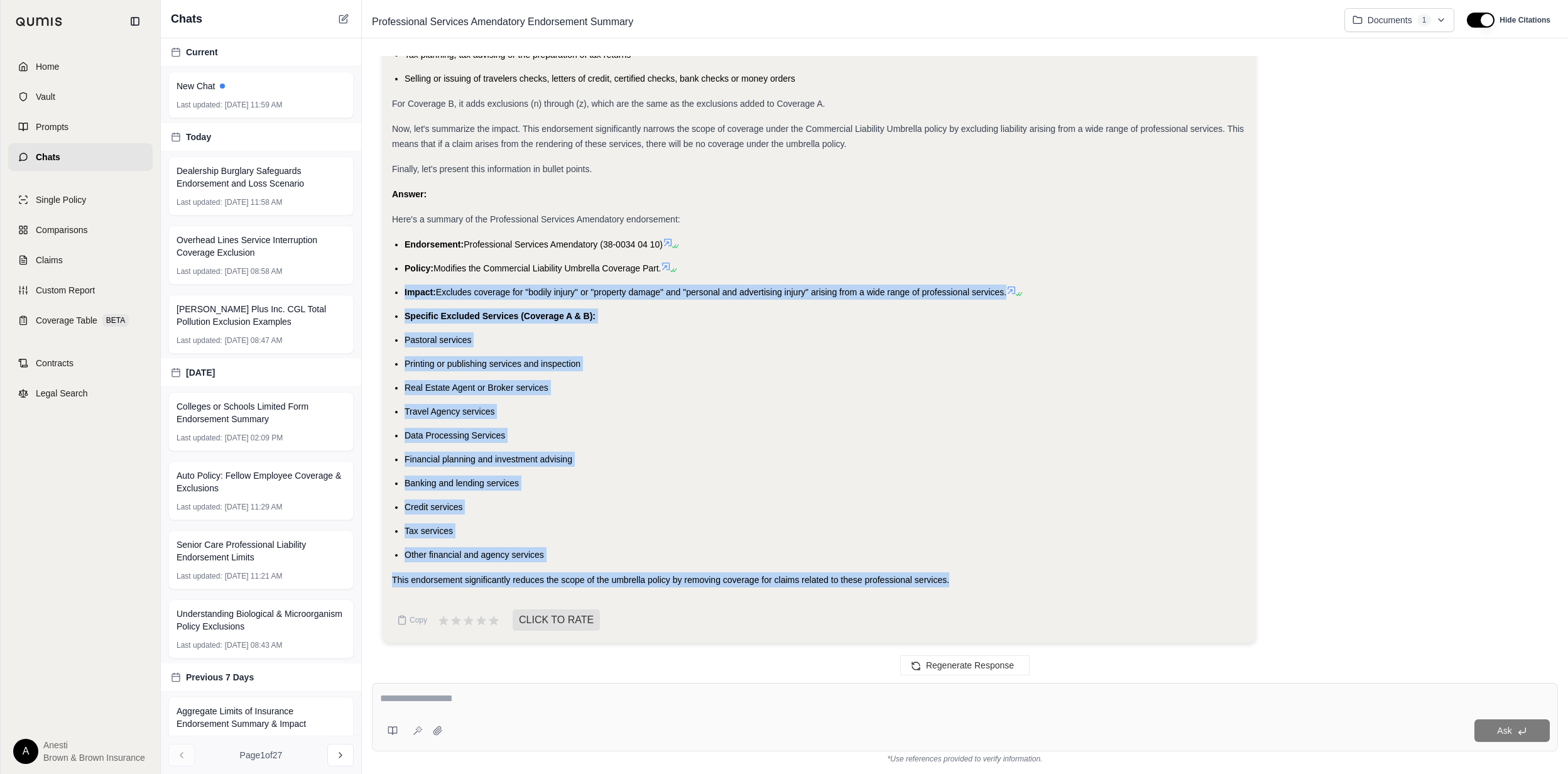
drag, startPoint x: 403, startPoint y: 286, endPoint x: 960, endPoint y: 570, distance: 625.2
click at [960, 570] on div "Analysis: Okay, I need to summarize the Professional Services Amendatory endors…" at bounding box center [819, 6] width 855 height 1162
copy div "Impact: Excludes coverage for "bodily injury" or "property damage" and "persona…"
